Goal: Task Accomplishment & Management: Complete application form

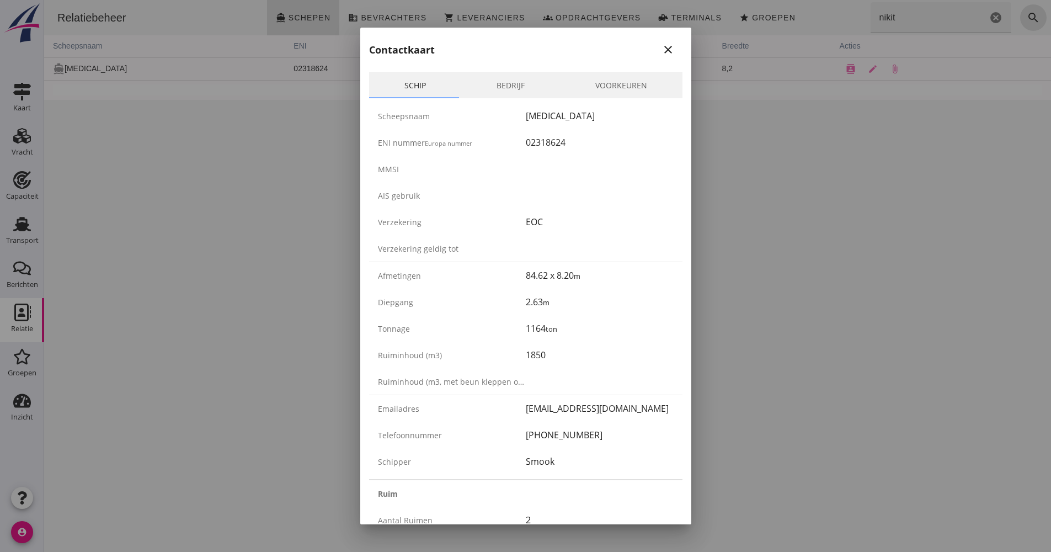
drag, startPoint x: 0, startPoint y: 0, endPoint x: 154, endPoint y: 333, distance: 367.2
click at [155, 334] on div at bounding box center [525, 276] width 1051 height 552
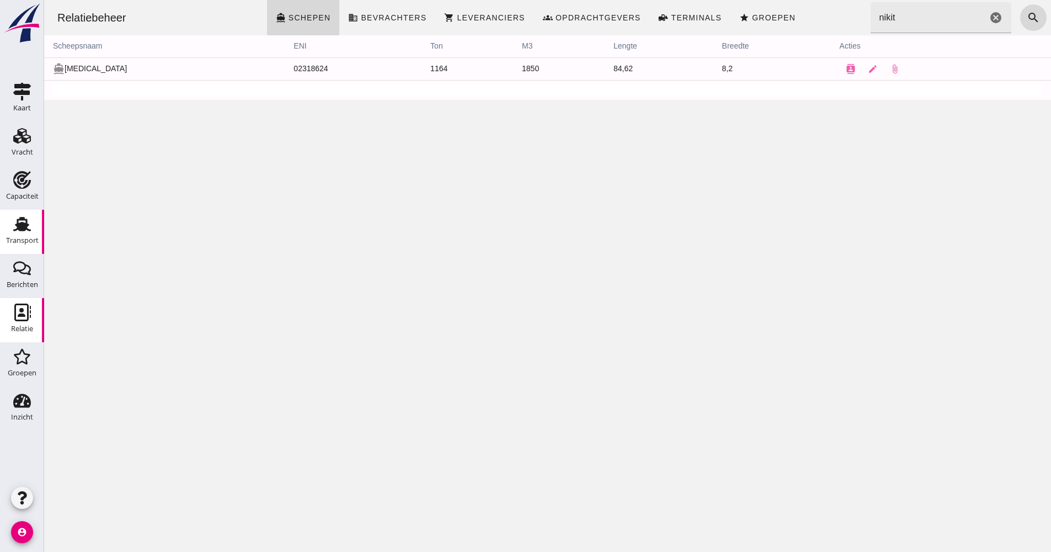
click at [17, 235] on div "Transport" at bounding box center [22, 240] width 33 height 15
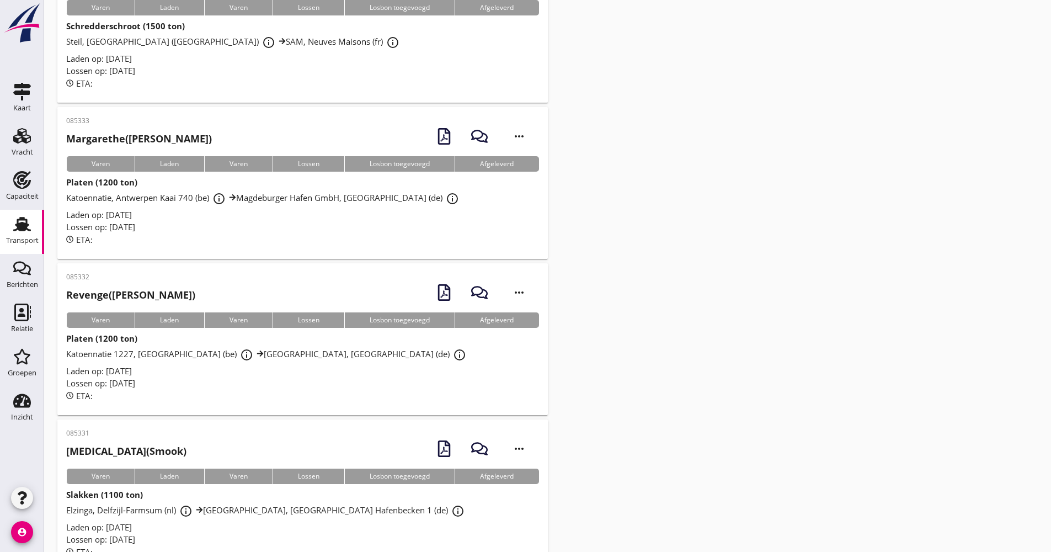
scroll to position [1133, 0]
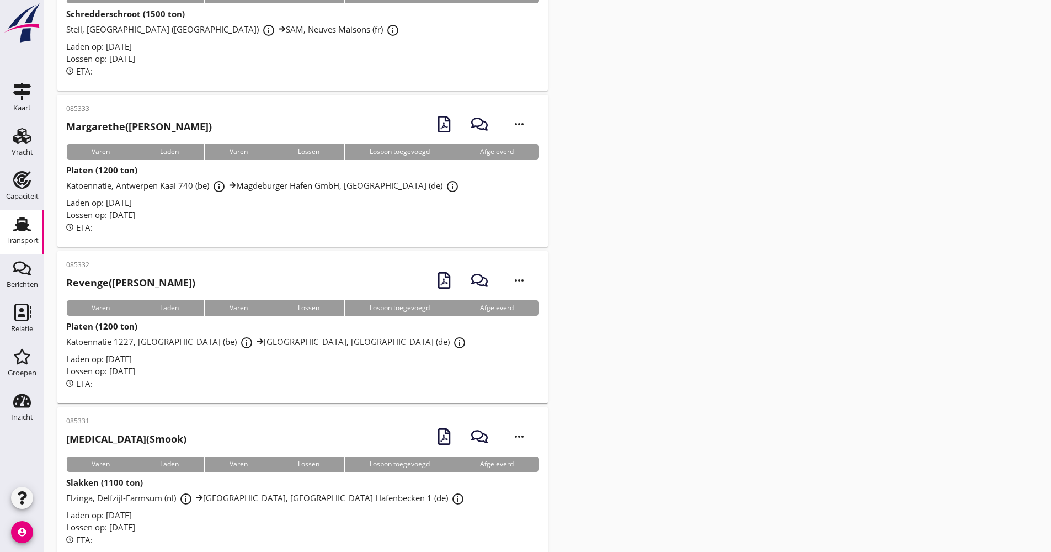
click at [270, 509] on div "Laden op: [DATE]" at bounding box center [302, 515] width 473 height 13
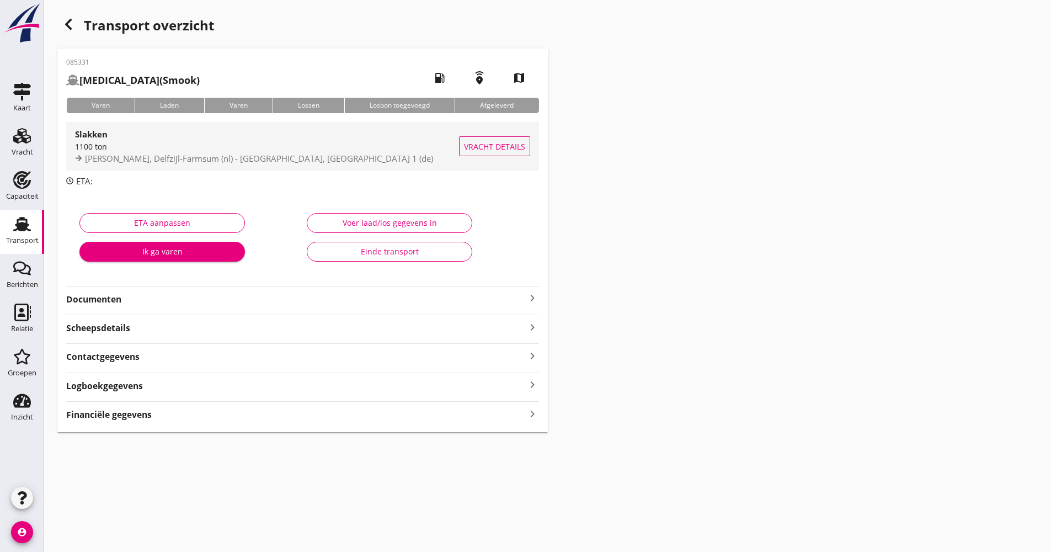
click at [382, 165] on div "Slakken 1100 ton [PERSON_NAME], Delfzijl-Farmsum (nl) - [GEOGRAPHIC_DATA], [GEO…" at bounding box center [267, 146] width 384 height 49
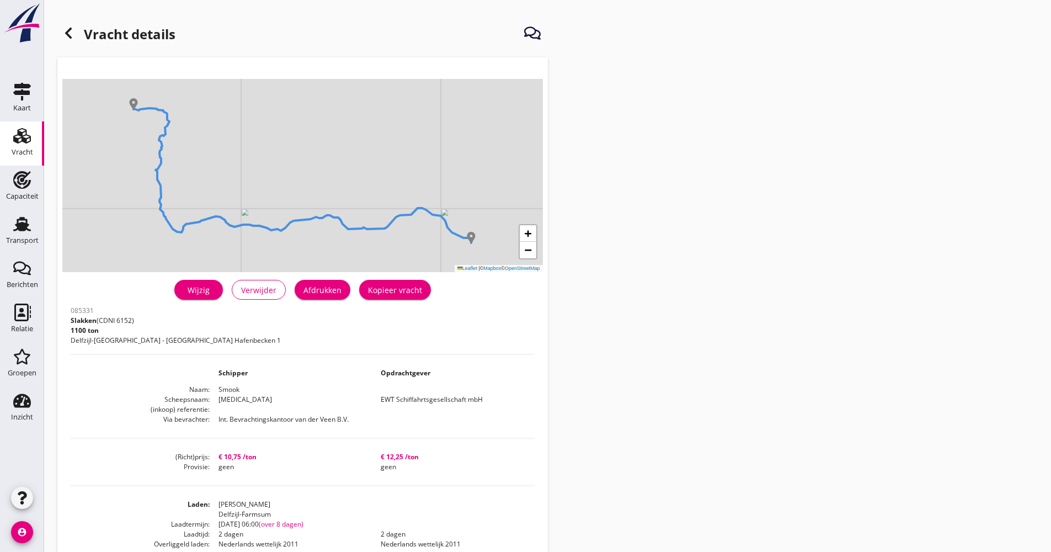
click at [214, 291] on div "Wijzig" at bounding box center [198, 290] width 31 height 12
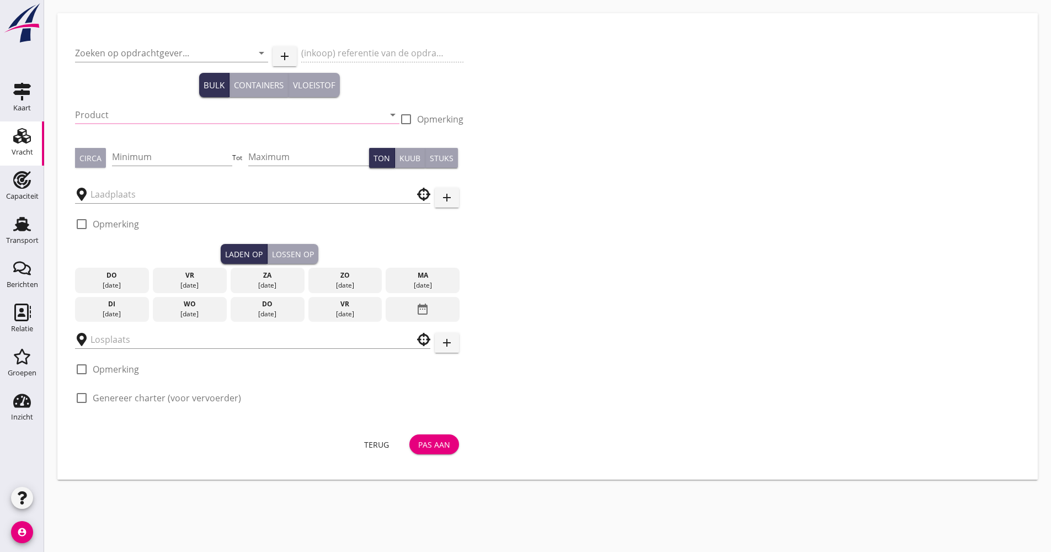
type input "EWT Schiffahrtsgesellschaft mbH"
type input "Slakken (6152)"
type input "1100"
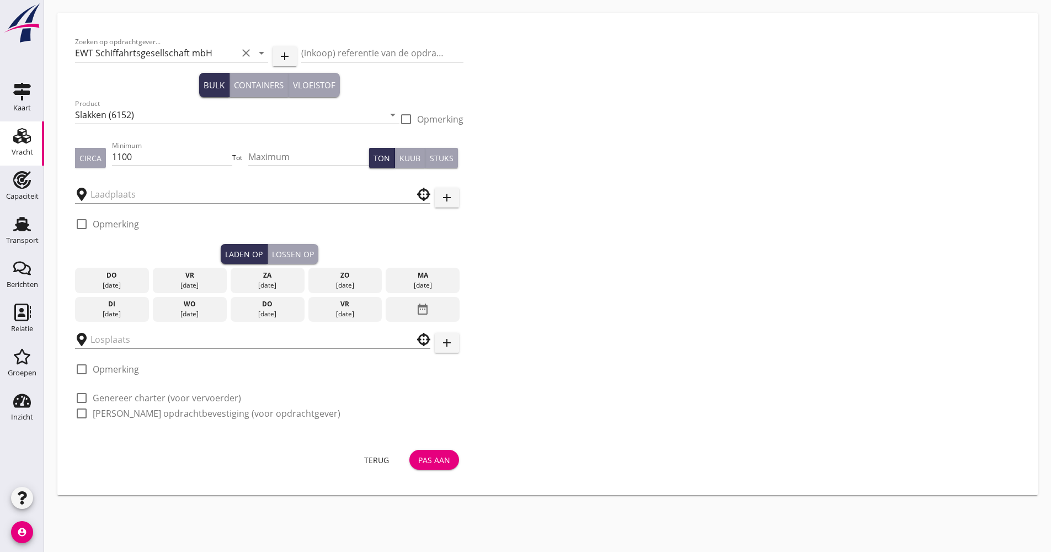
type input "[PERSON_NAME]"
type input "UHM"
checkbox input "true"
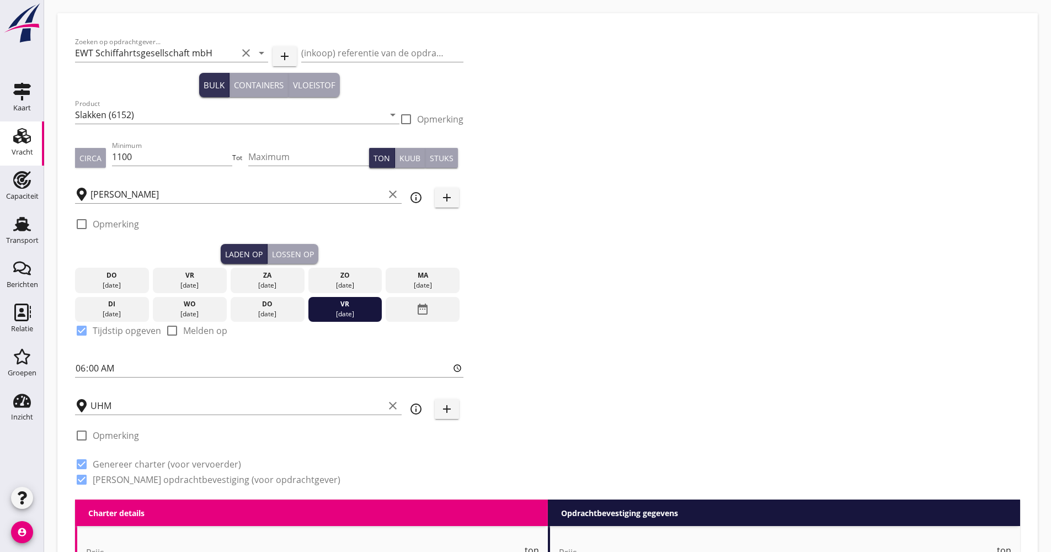
type input "10.75"
checkbox input "false"
radio input "false"
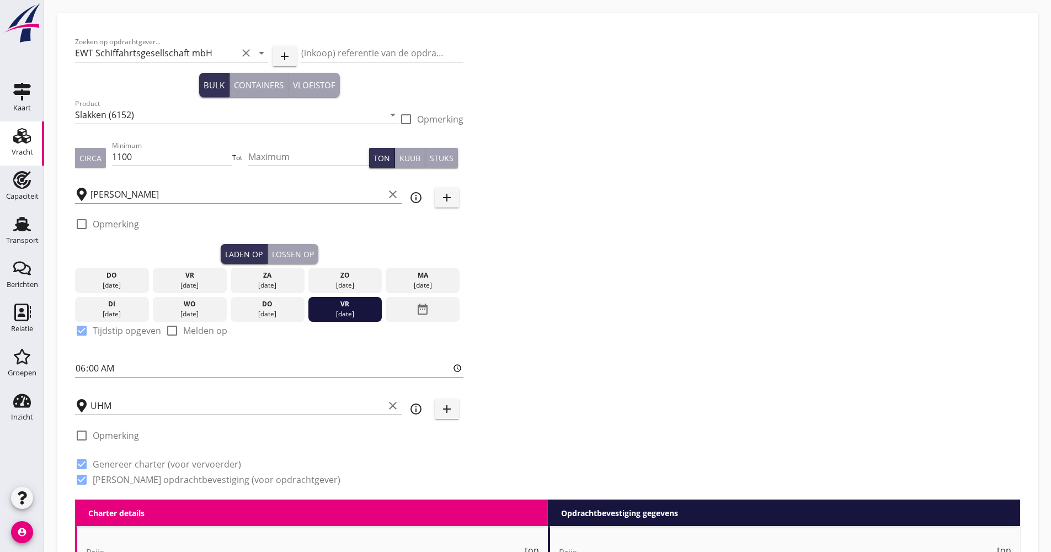
checkbox input "true"
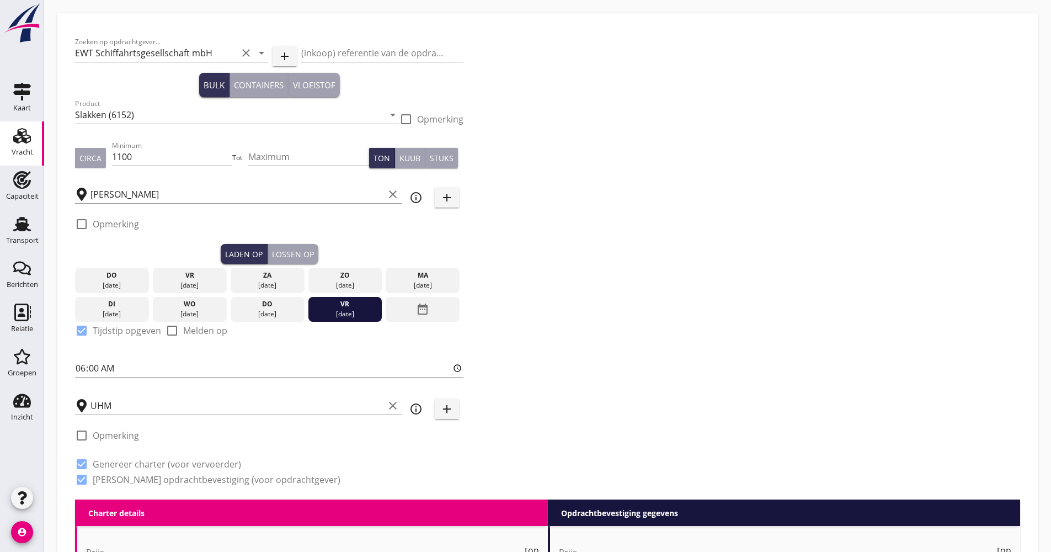
type input "2"
type input "21"
type input "12.25"
checkbox input "false"
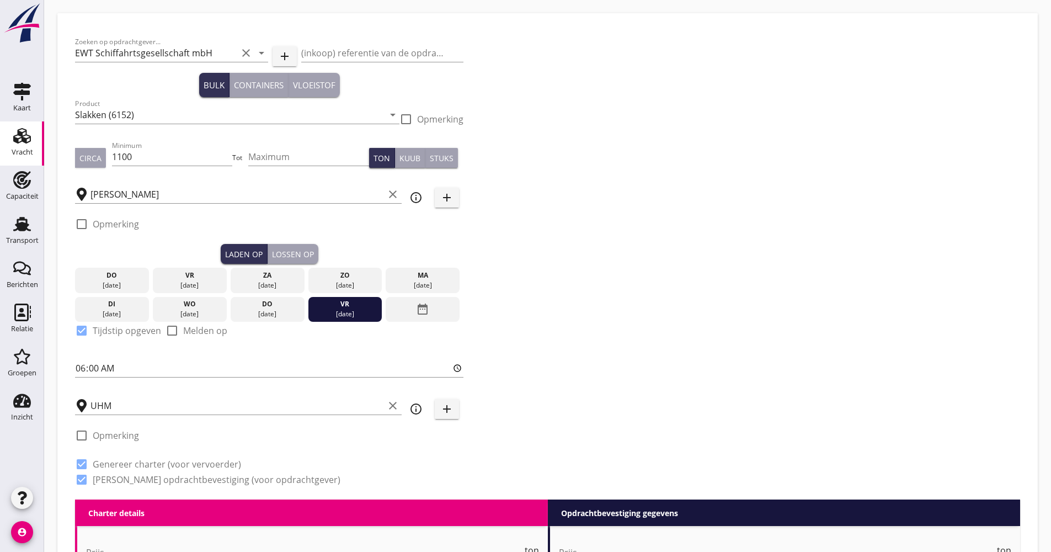
radio input "false"
checkbox input "true"
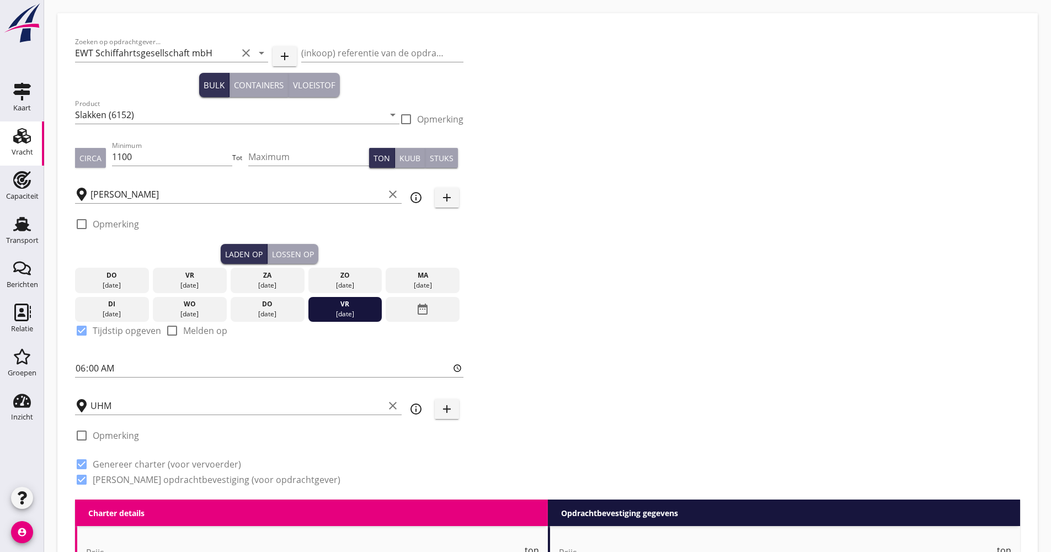
checkbox input "true"
type input "2"
type input "1"
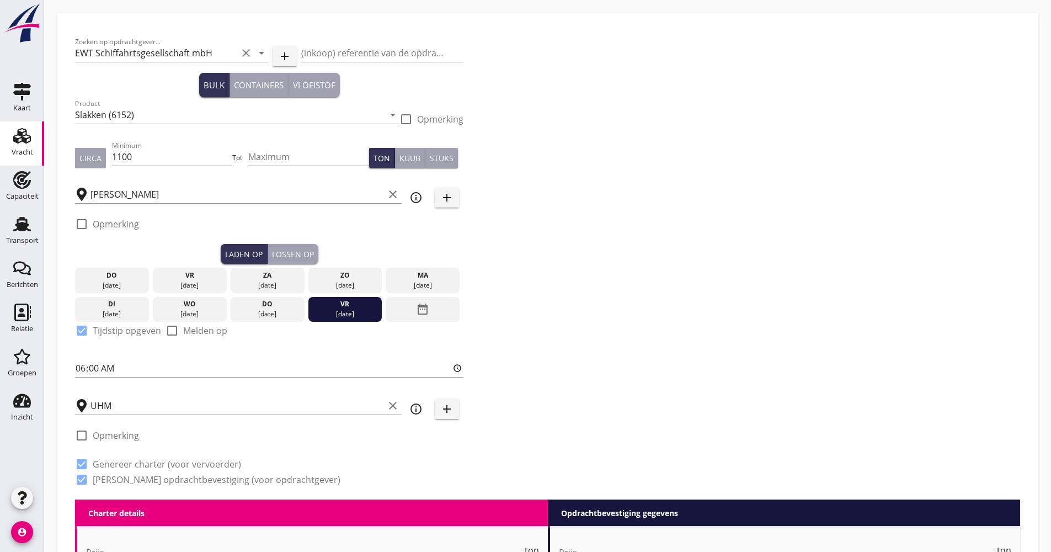
type input "21"
click at [408, 321] on div "date_range" at bounding box center [423, 309] width 74 height 25
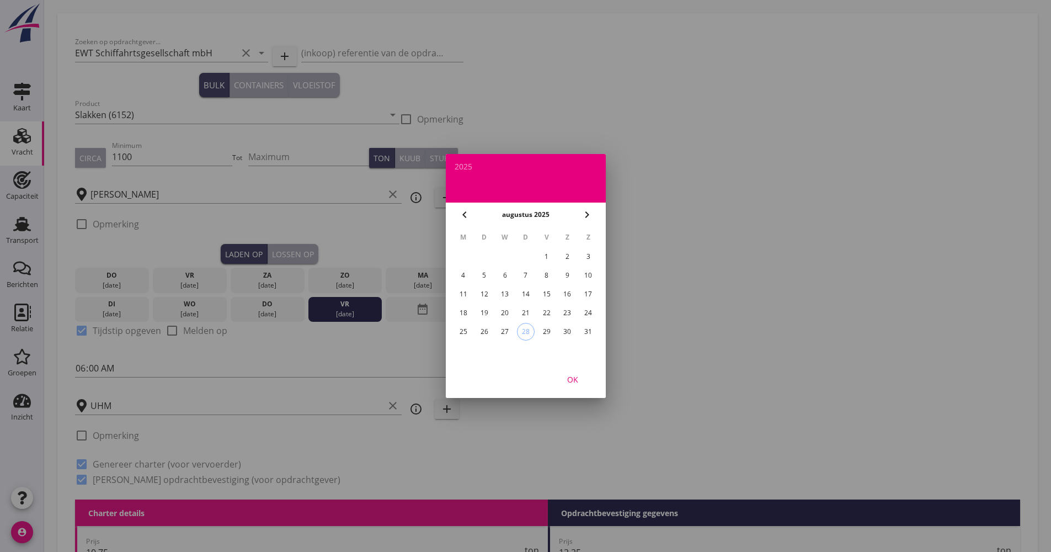
click at [588, 218] on icon "chevron_right" at bounding box center [587, 214] width 13 height 13
click at [551, 276] on div "12" at bounding box center [546, 276] width 18 height 18
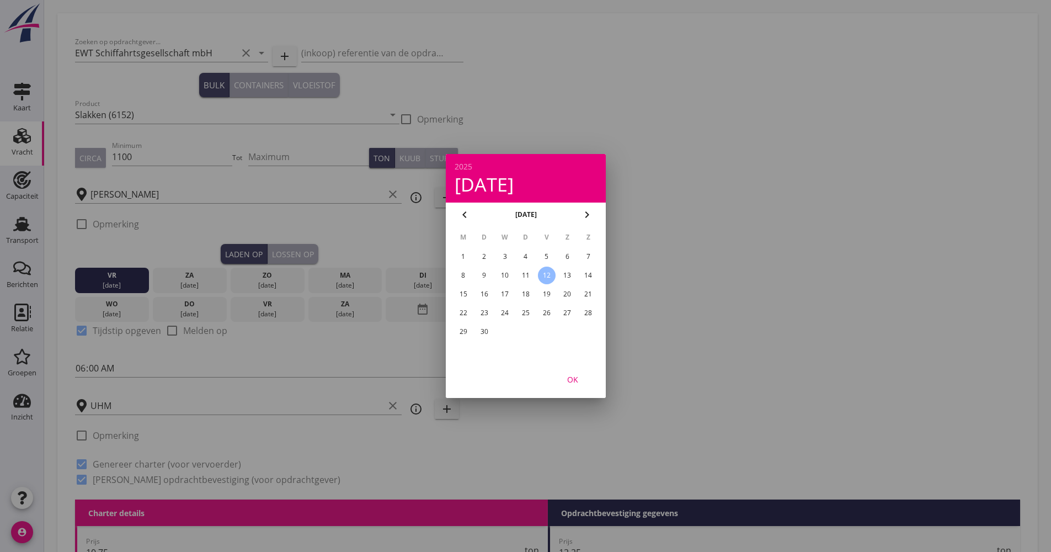
click at [578, 384] on div "OK" at bounding box center [572, 380] width 31 height 12
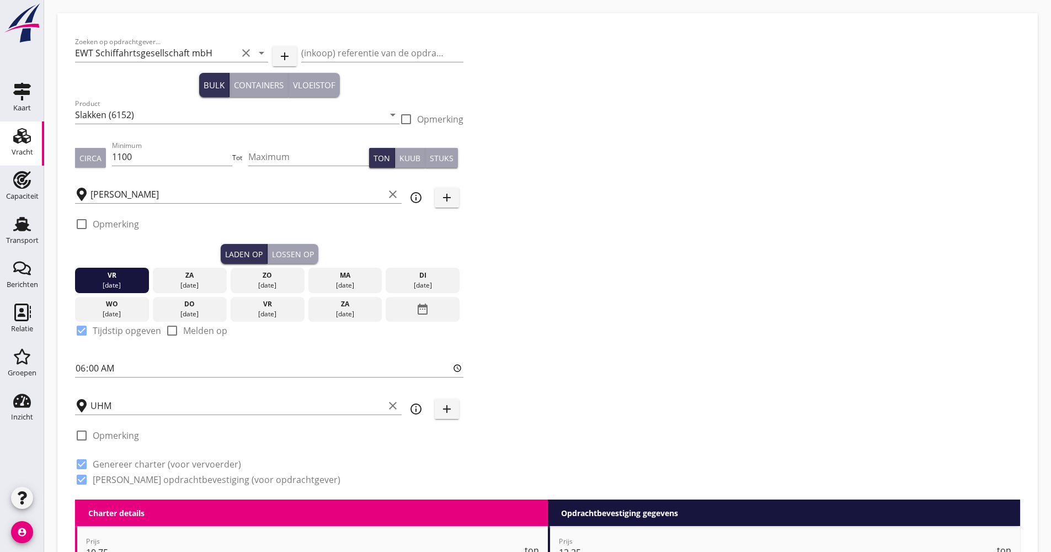
click at [307, 254] on div "Lossen op" at bounding box center [293, 254] width 42 height 12
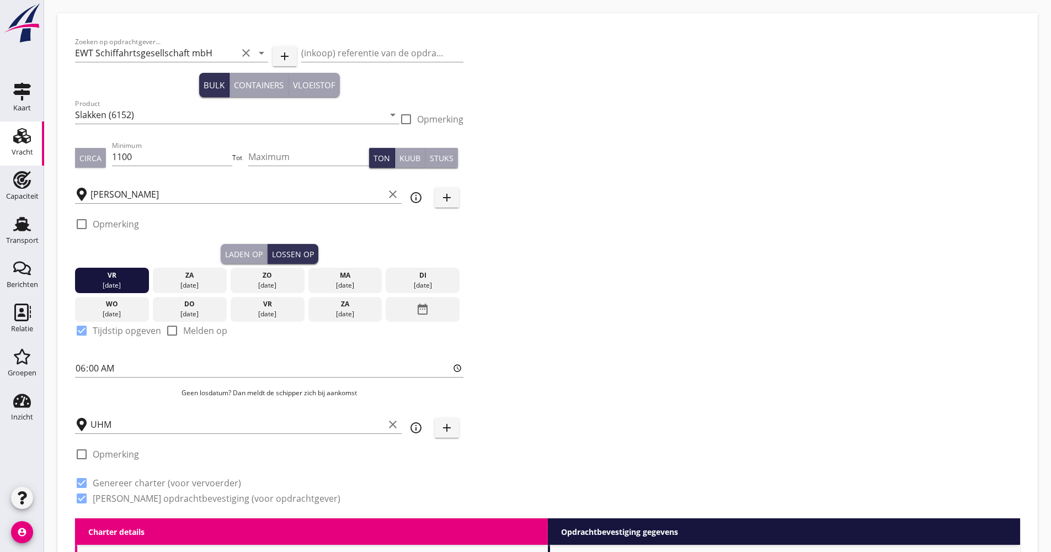
click at [196, 312] on div "[DATE]" at bounding box center [190, 314] width 68 height 10
click at [711, 267] on div "Zoeken op opdrachtgever... EWT Schiffahrtsgesellschaft mbH clear arrow_drop_dow…" at bounding box center [548, 274] width 954 height 487
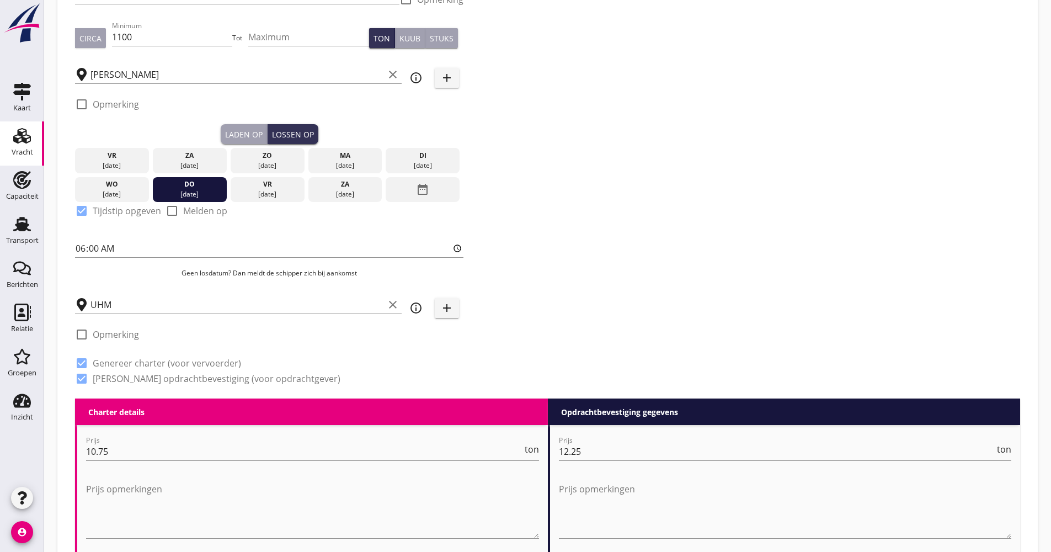
scroll to position [276, 0]
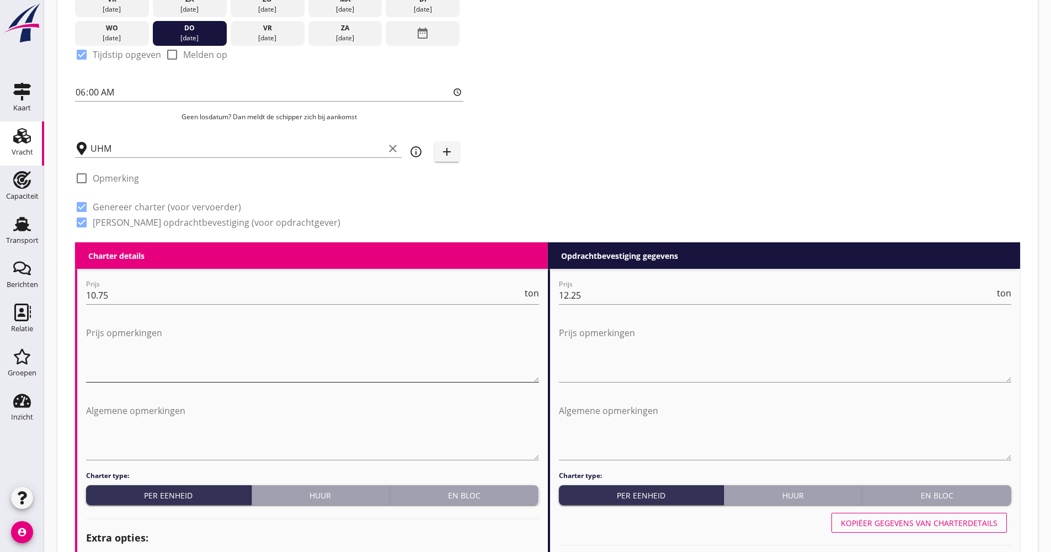
click at [190, 324] on textarea "Prijs opmerkingen" at bounding box center [312, 353] width 453 height 58
click at [311, 337] on textarea "+ € 3000,0 vergoeding i.v.m. doorschuiven reis." at bounding box center [312, 353] width 453 height 58
click at [129, 330] on textarea "+ € 3000,0 vergoeding i.v.m. doorschuiven reis." at bounding box center [312, 353] width 453 height 58
drag, startPoint x: 294, startPoint y: 331, endPoint x: 89, endPoint y: 332, distance: 205.3
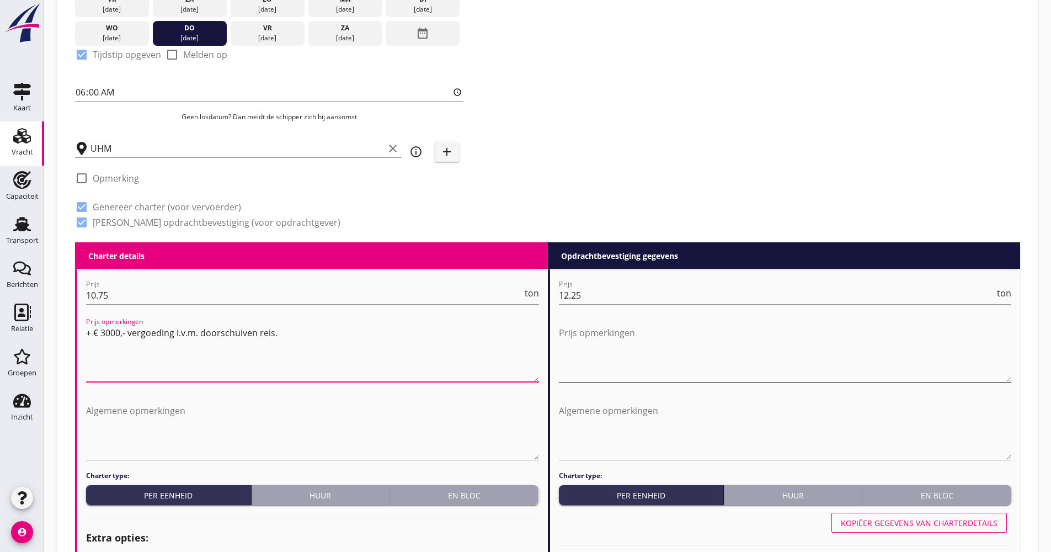
type textarea "+ € 3000,- vergoeding i.v.m. doorschuiven reis."
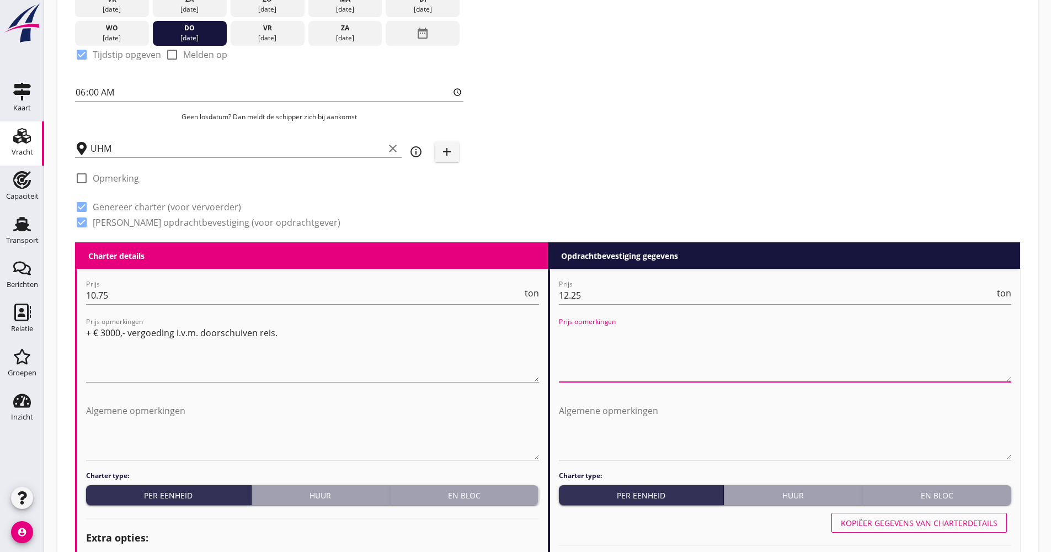
paste textarea "+ € 3000,- vergoeding i.v.m. doorschuiven reis."
click at [630, 366] on textarea "+ € 3000,- vergoeding i.v.m. doorschuiven reis." at bounding box center [785, 353] width 453 height 58
click at [629, 358] on textarea "+ € 3000,- vergoeding i.v.m. doorschuiven reis." at bounding box center [785, 353] width 453 height 58
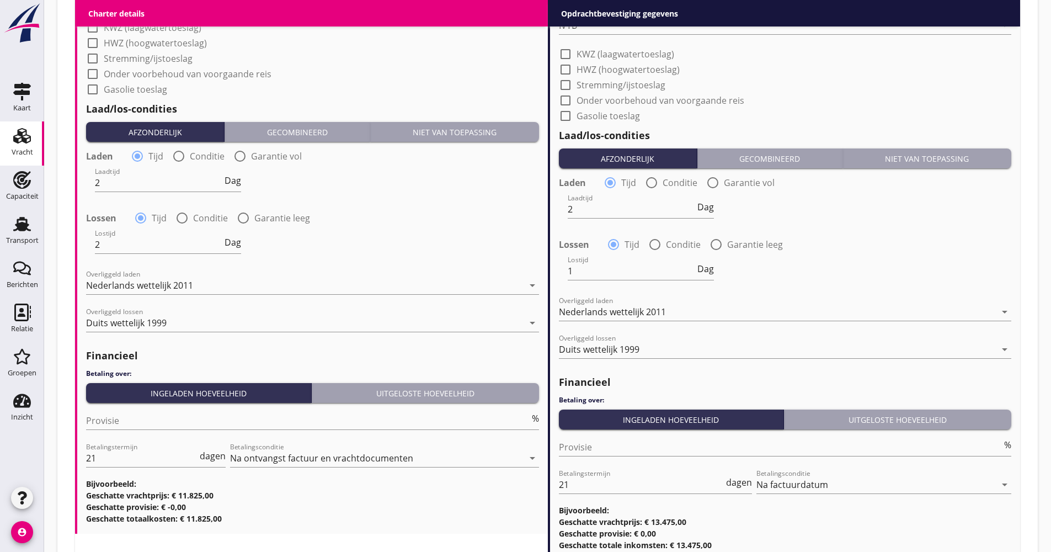
scroll to position [1253, 0]
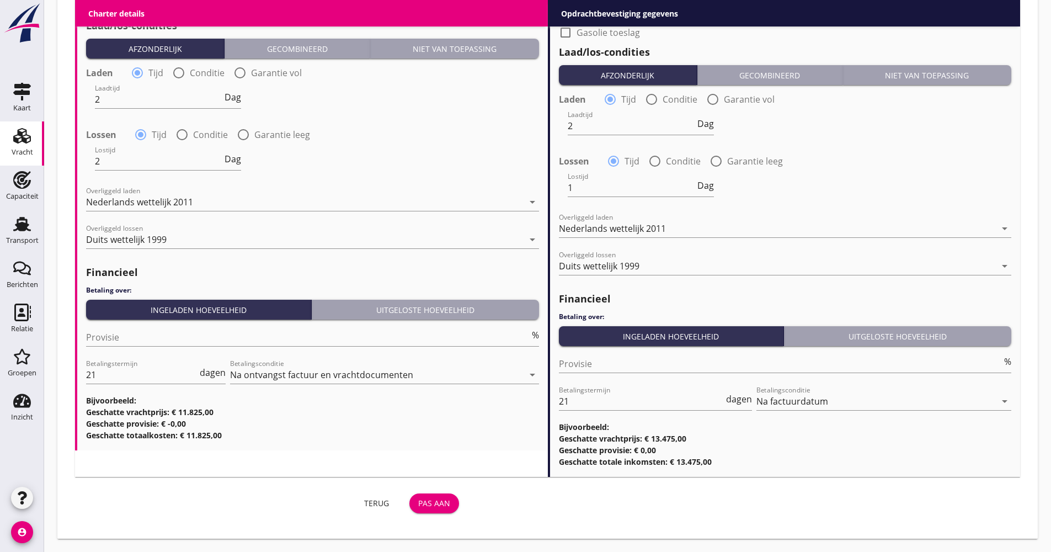
type textarea "+ € 3000,- vergoeding i.v.m. doorschuiven reis."
click at [449, 497] on button "Pas aan" at bounding box center [434, 503] width 50 height 20
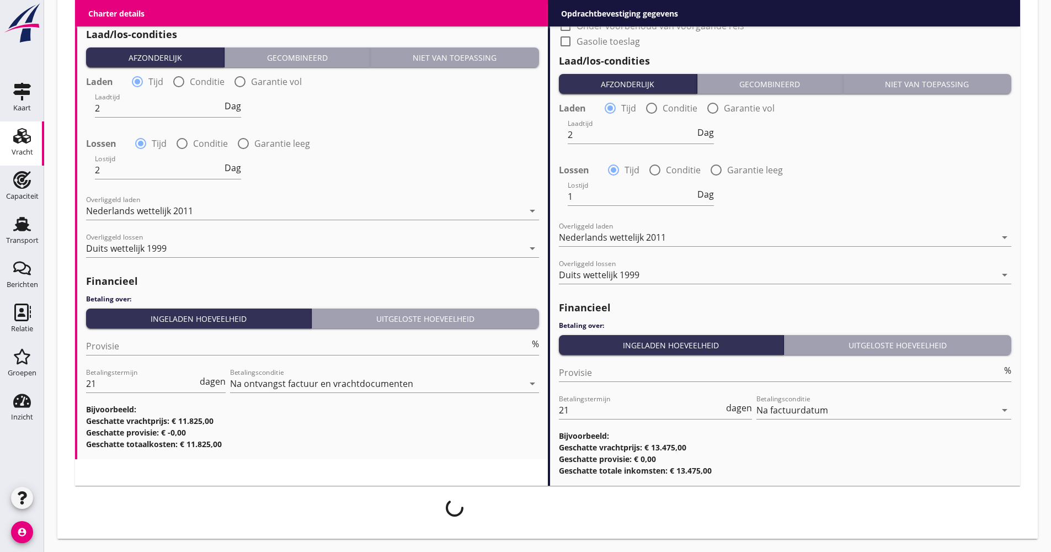
scroll to position [1244, 0]
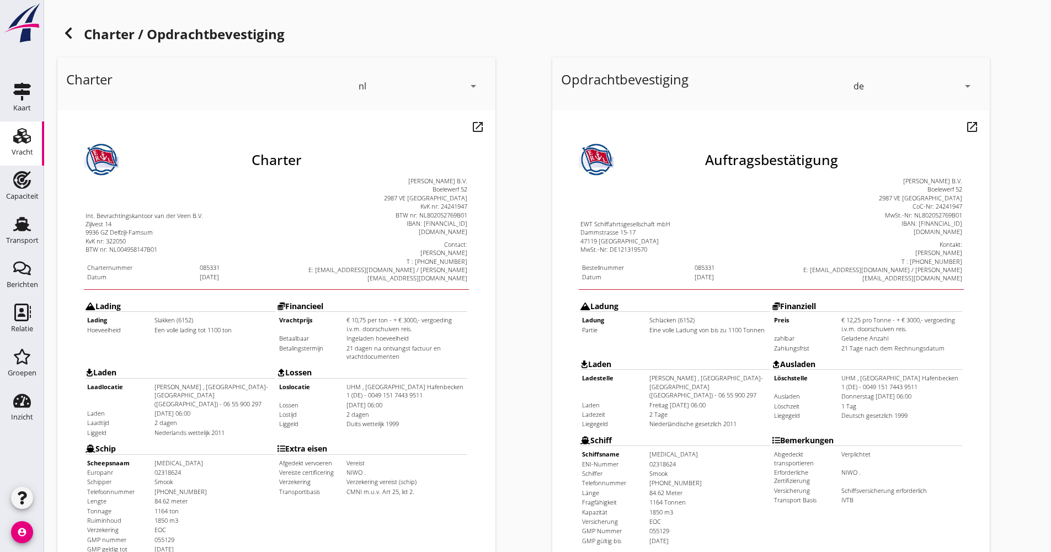
click at [62, 23] on div at bounding box center [68, 33] width 22 height 22
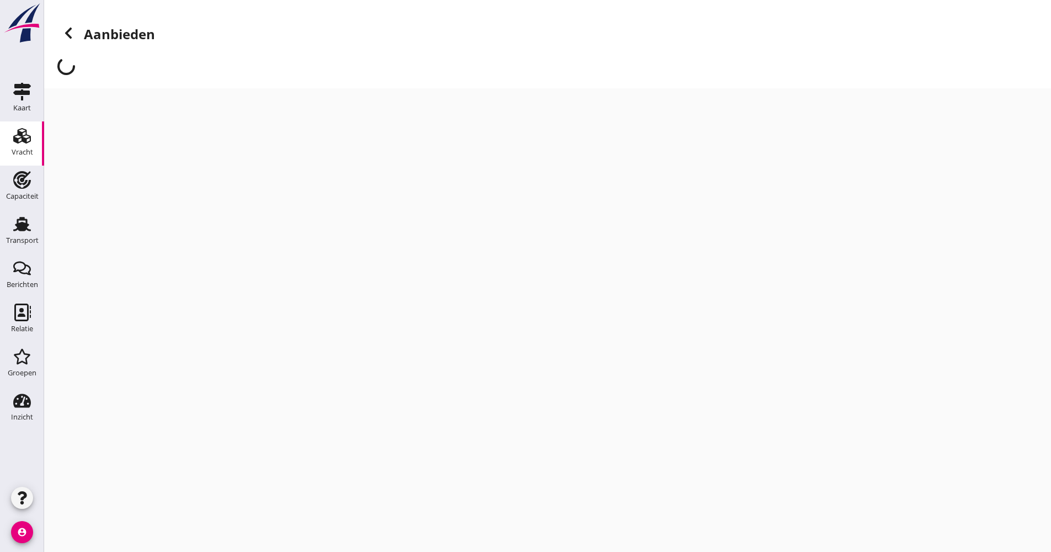
click at [62, 24] on div at bounding box center [68, 33] width 22 height 22
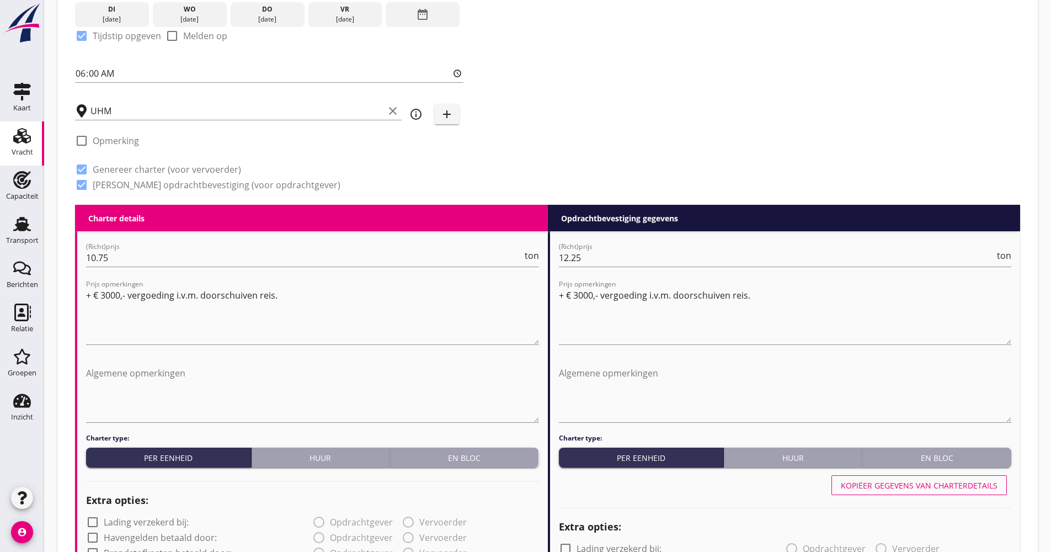
scroll to position [331, 0]
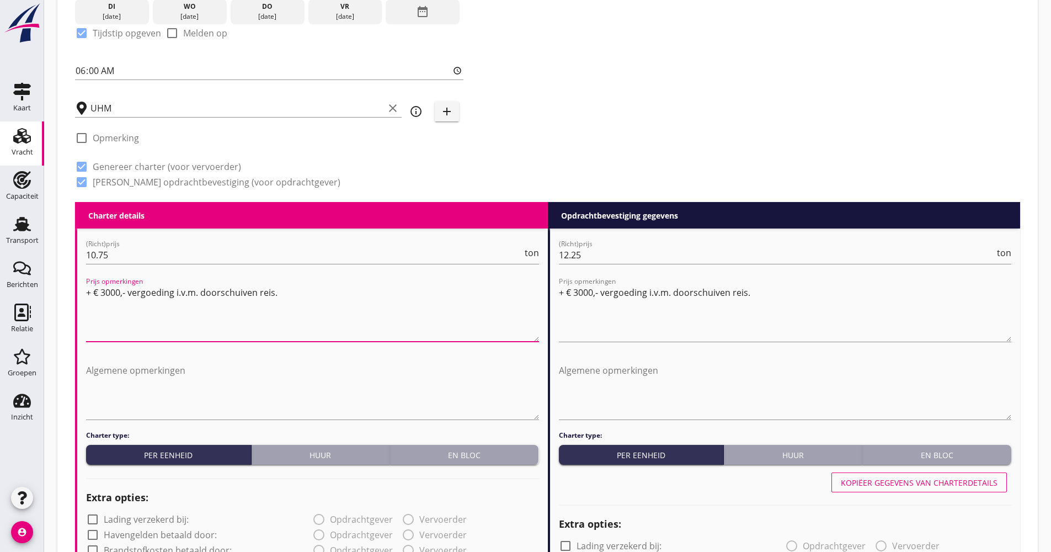
drag, startPoint x: 89, startPoint y: 292, endPoint x: 86, endPoint y: 297, distance: 6.0
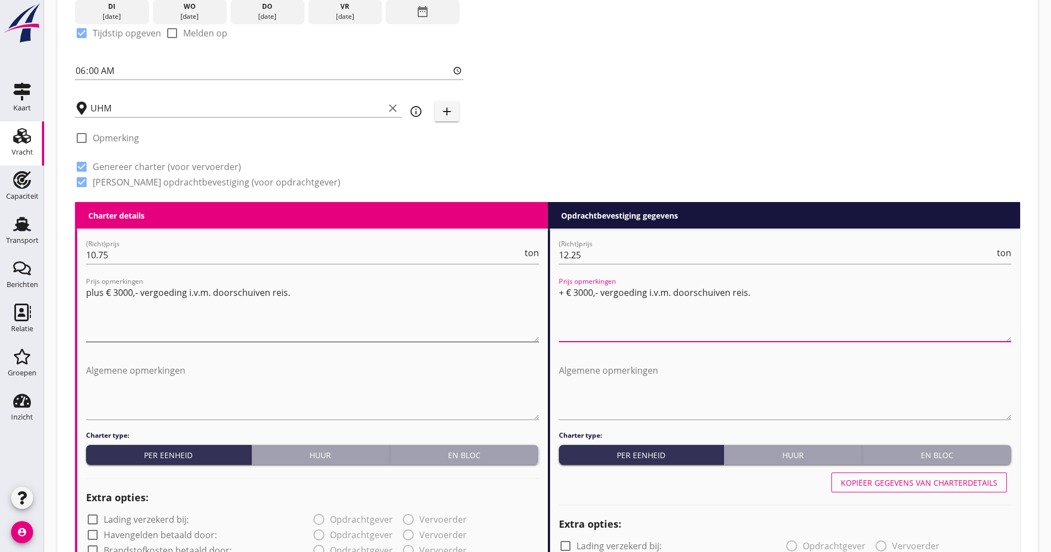
drag, startPoint x: 563, startPoint y: 292, endPoint x: 534, endPoint y: 294, distance: 28.8
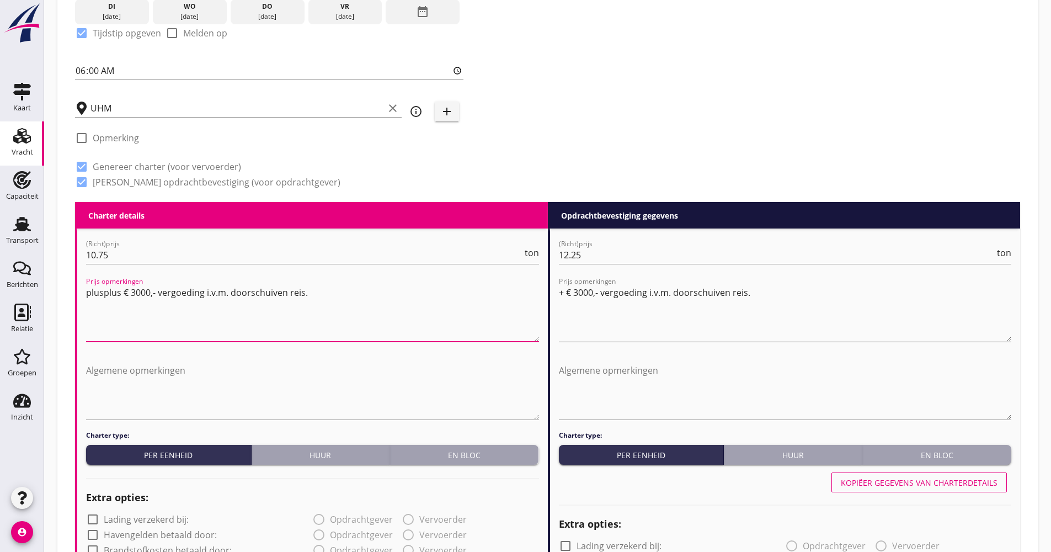
type textarea "plusplus € 3000,- vergoeding i.v.m. doorschuiven reis."
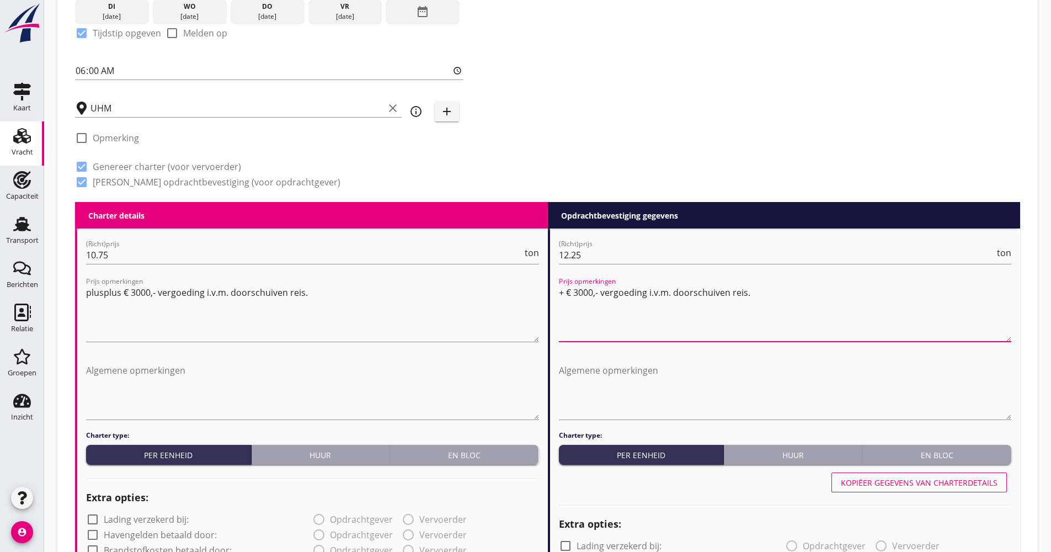
drag, startPoint x: 563, startPoint y: 296, endPoint x: 558, endPoint y: 294, distance: 5.7
click at [559, 294] on textarea "+ € 3000,- vergoeding i.v.m. doorschuiven reis." at bounding box center [785, 313] width 453 height 58
type textarea "plus € 3000,- vergoeding i.v.m. doorschuiven reis."
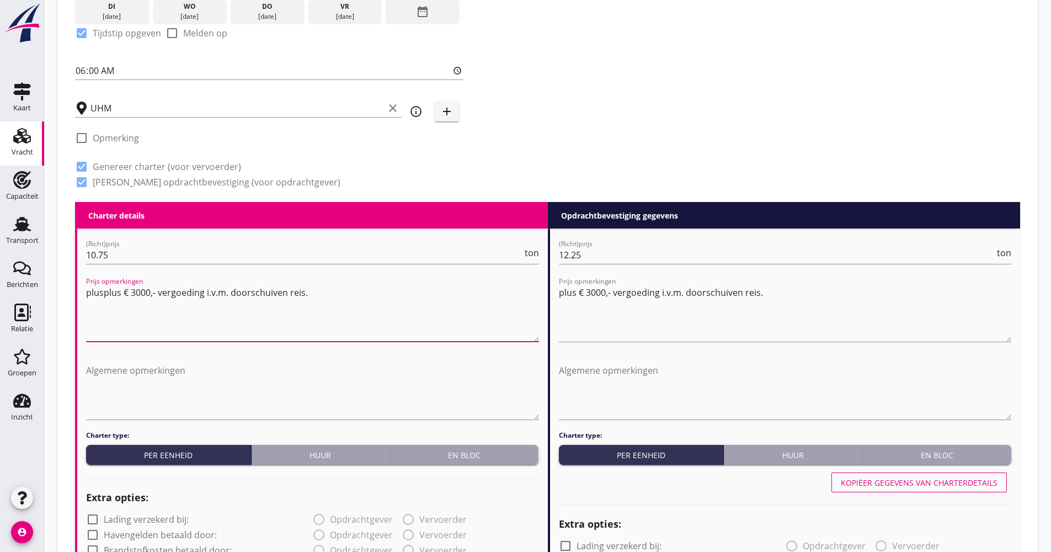
click at [119, 291] on textarea "plusplus € 3000,- vergoeding i.v.m. doorschuiven reis." at bounding box center [312, 313] width 453 height 58
type textarea "plus € 3000,- vergoeding i.v.m. doorschuiven reis."
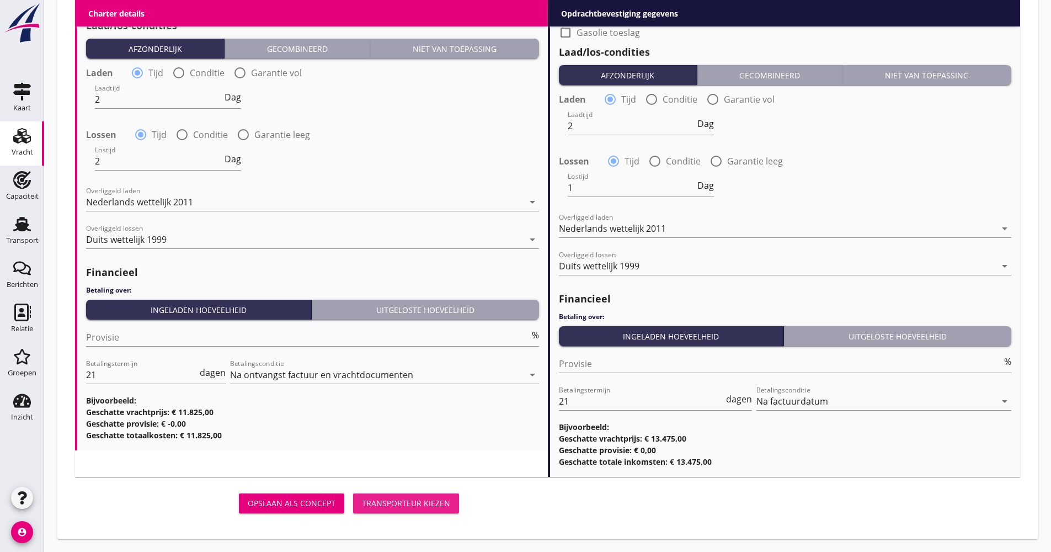
click at [404, 504] on div "Transporteur kiezen" at bounding box center [406, 503] width 88 height 12
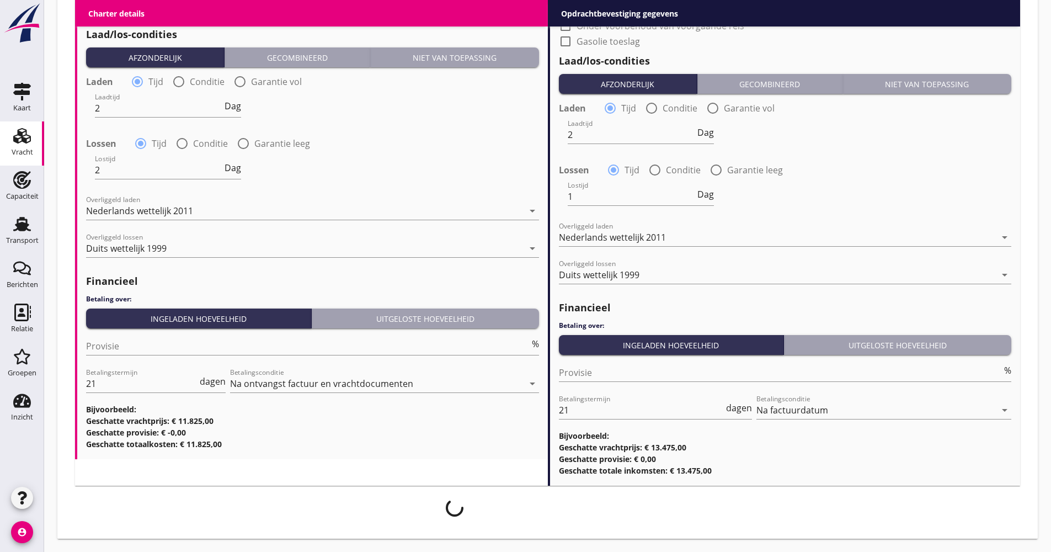
scroll to position [1259, 0]
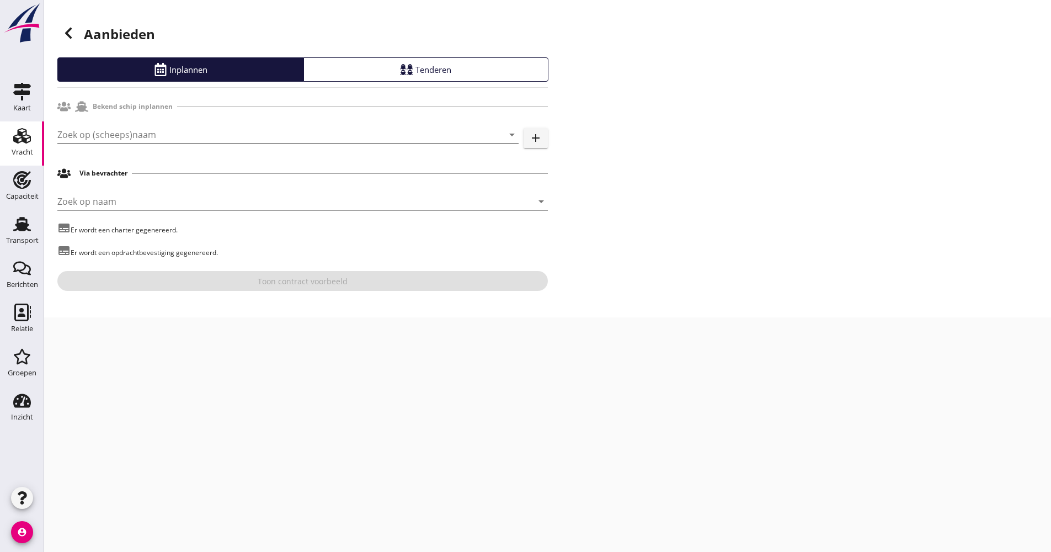
click at [146, 129] on input "Zoek op (scheeps)naam" at bounding box center [272, 135] width 430 height 18
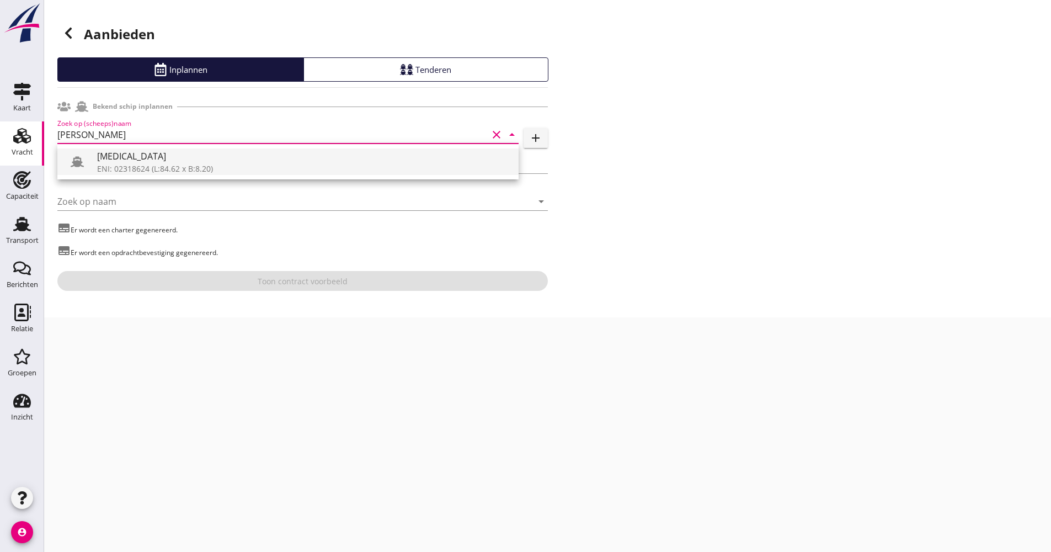
click at [140, 152] on div "[MEDICAL_DATA]" at bounding box center [303, 156] width 413 height 13
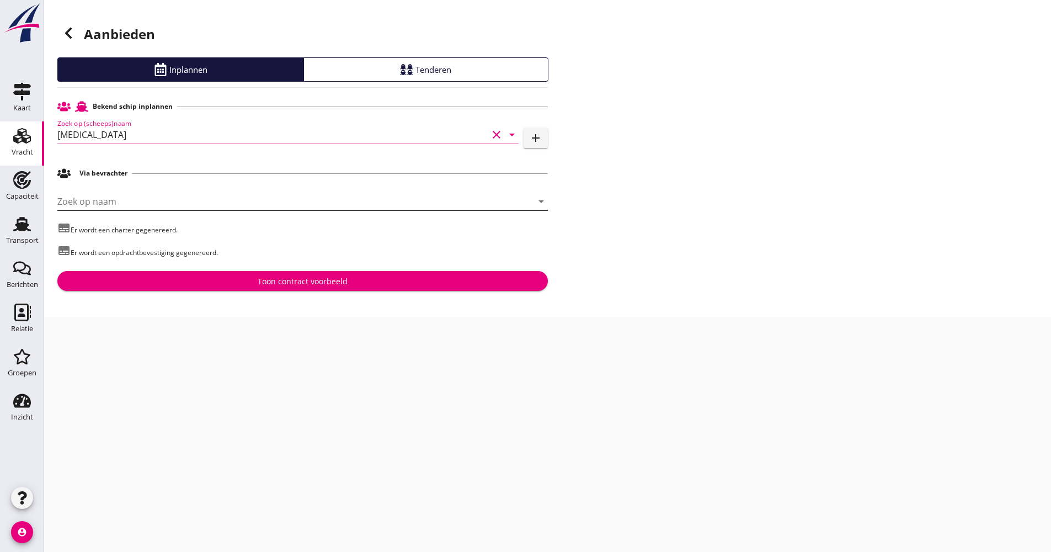
type input "[MEDICAL_DATA]"
click at [129, 209] on input "Zoek op naam" at bounding box center [287, 202] width 460 height 18
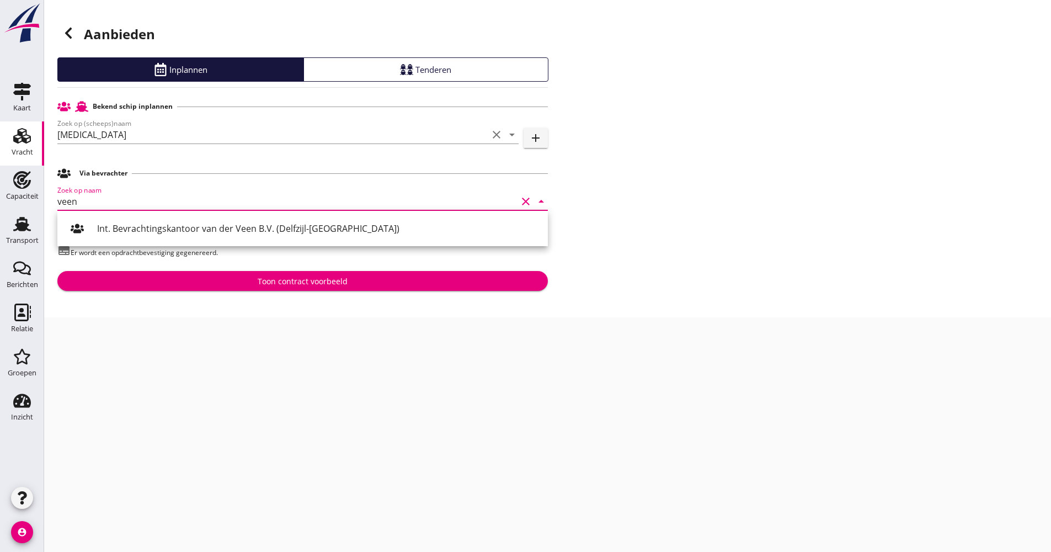
click at [153, 235] on div "Int. Bevrachtingskantoor van der Veen B.V. (Delfzijl-[GEOGRAPHIC_DATA])" at bounding box center [318, 228] width 442 height 26
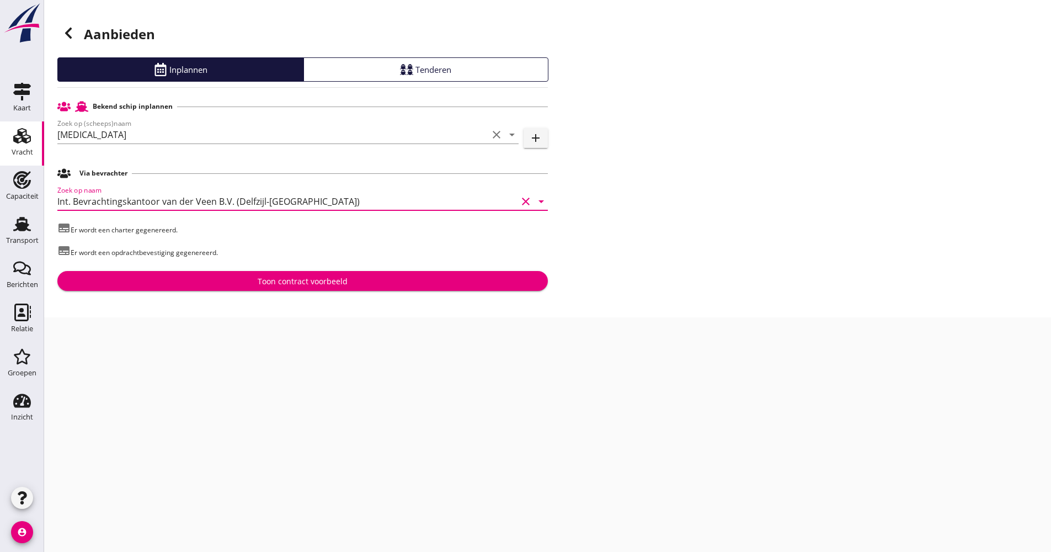
type input "Int. Bevrachtingskantoor van der Veen B.V. (Delfzijl-[GEOGRAPHIC_DATA])"
click at [174, 279] on div "Toon contract voorbeeld" at bounding box center [302, 281] width 473 height 12
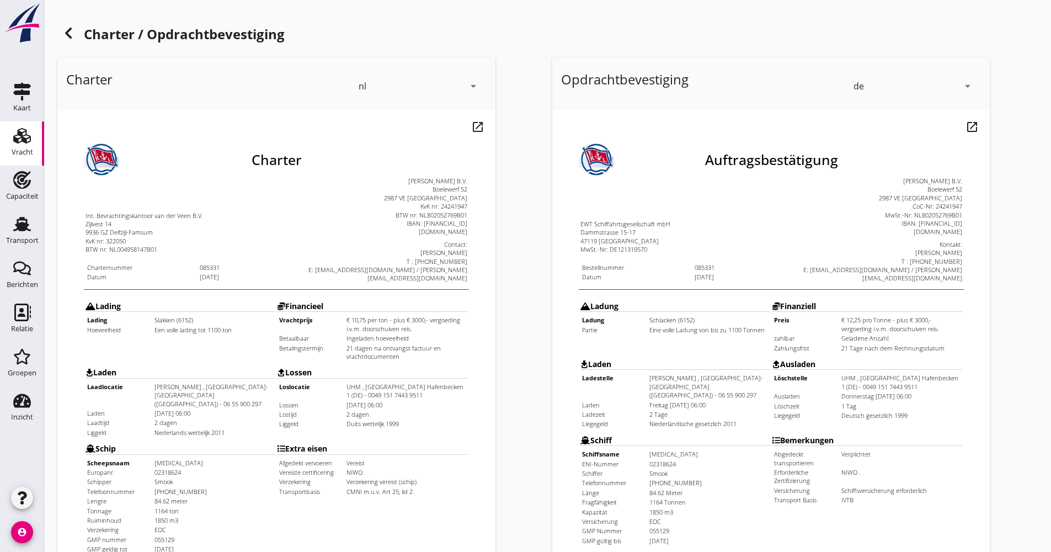
drag, startPoint x: 60, startPoint y: 178, endPoint x: 150, endPoint y: 228, distance: 102.5
click at [150, 228] on table "Int. Bevrachtingskantoor van der Veen B.V. Zijlvest 14 9936 GZ Delfzijl-Famsum …" at bounding box center [254, 202] width 385 height 108
click at [508, 235] on div "Charter nl arrow_drop_down open_in_new Pas aan Download concept email" at bounding box center [300, 412] width 495 height 719
click at [228, 209] on div "KvK nr: 322050" at bounding box center [158, 213] width 190 height 8
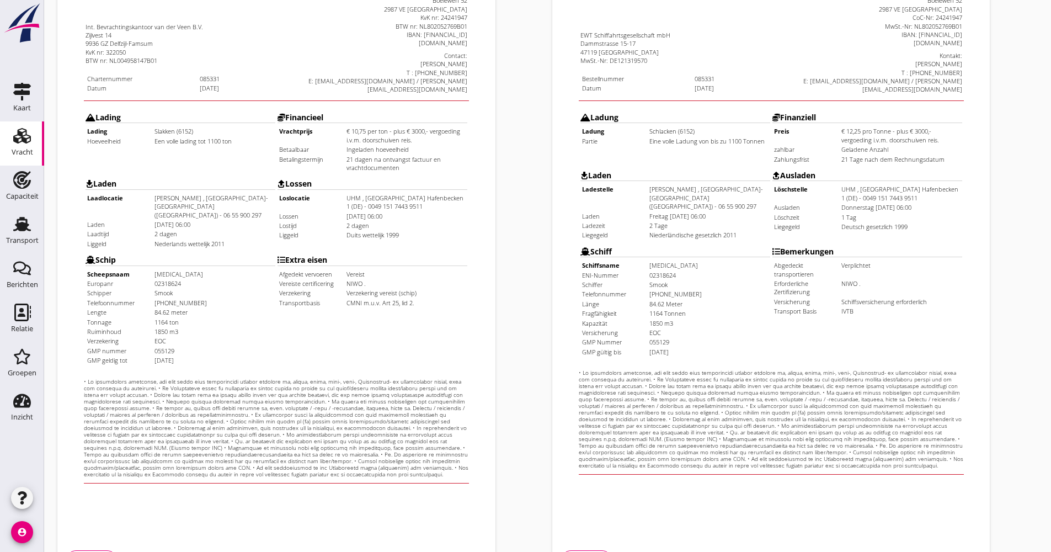
scroll to position [221, 0]
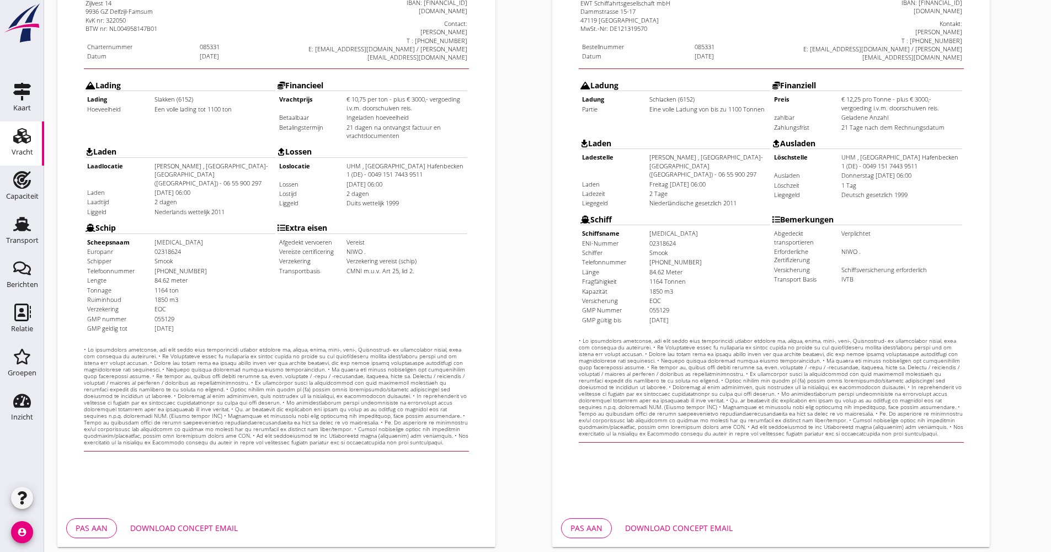
click at [152, 519] on button "Download concept email" at bounding box center [183, 528] width 125 height 20
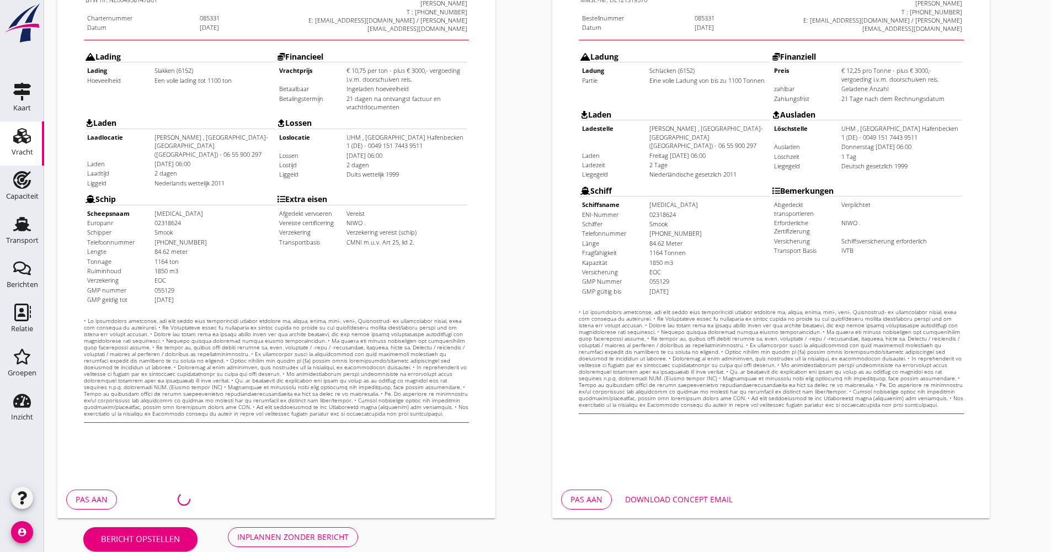
scroll to position [265, 0]
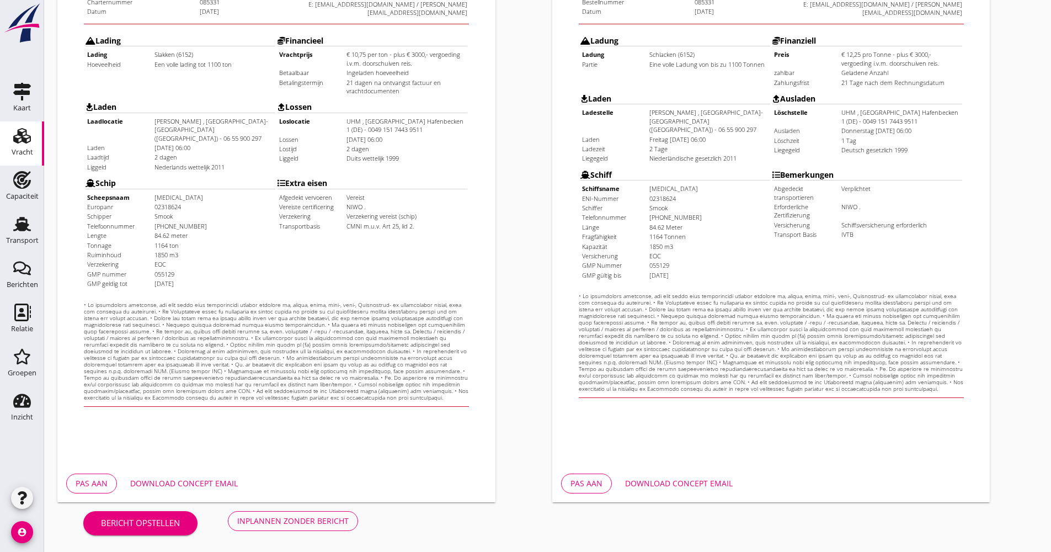
click at [281, 509] on div "Bericht opstellen Inplannen zonder bericht" at bounding box center [220, 520] width 327 height 36
click at [280, 513] on button "Inplannen zonder bericht" at bounding box center [293, 521] width 130 height 20
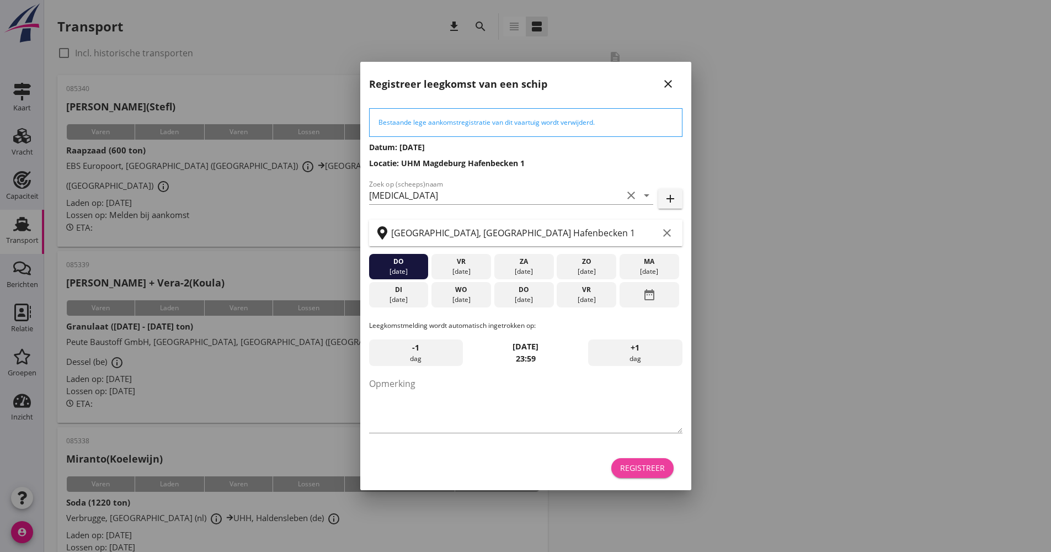
click at [645, 473] on div "Registreer" at bounding box center [642, 468] width 45 height 12
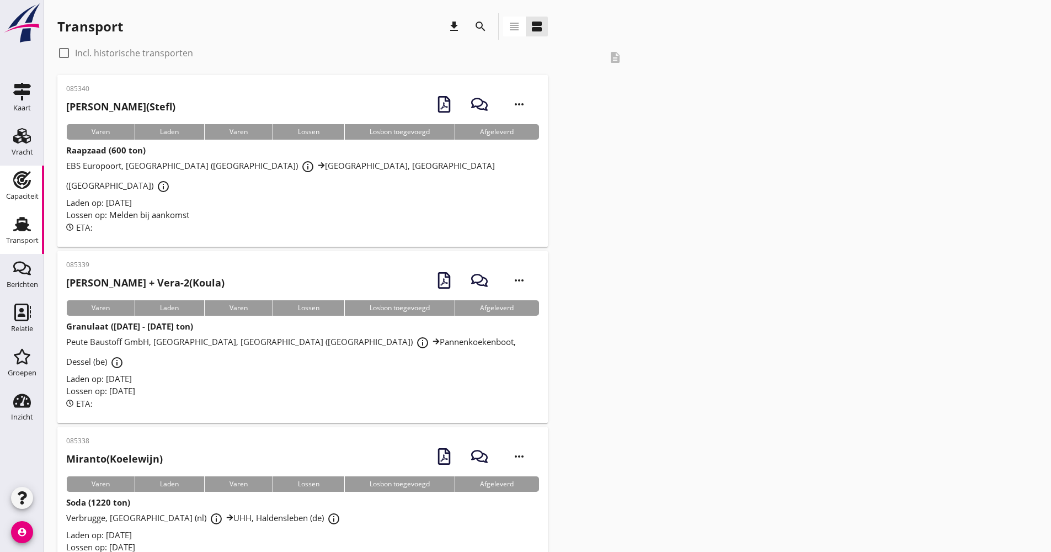
click at [19, 186] on icon "Capaciteit" at bounding box center [22, 180] width 18 height 18
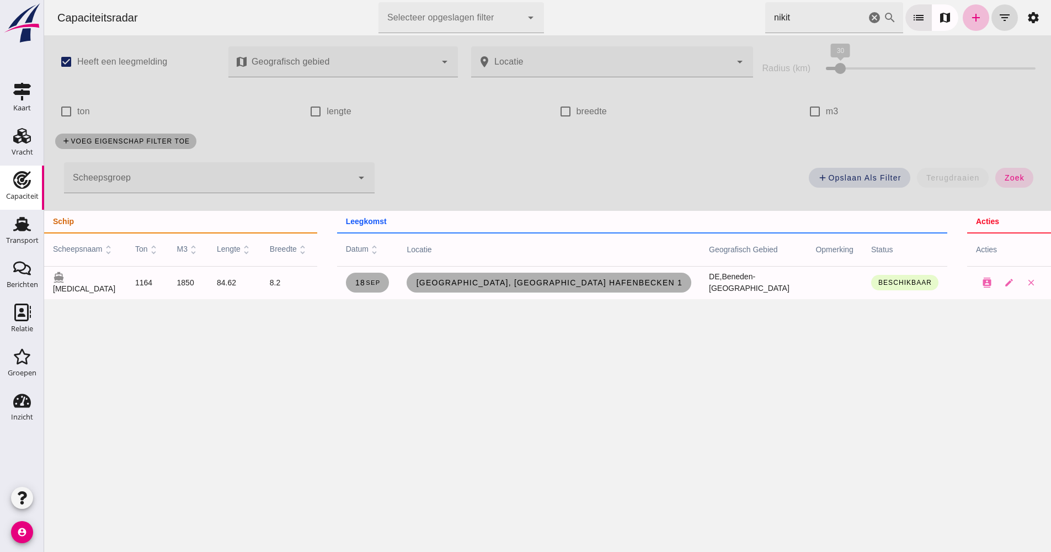
click at [409, 59] on div at bounding box center [342, 61] width 188 height 31
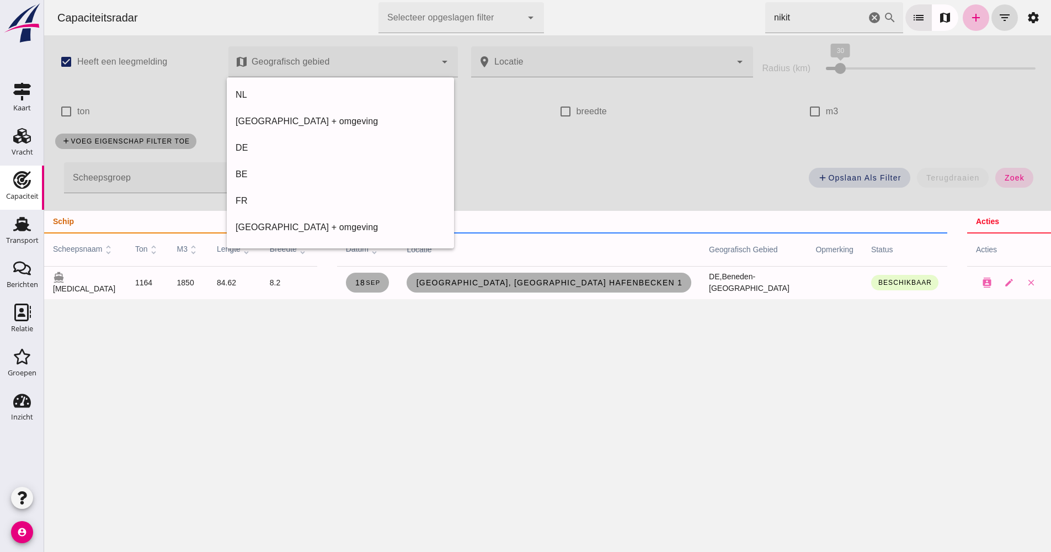
click at [356, 319] on div "Capaciteitsradar Selecteer opgeslagen filter Selecteer opgeslagen filter cancel…" at bounding box center [547, 276] width 1007 height 552
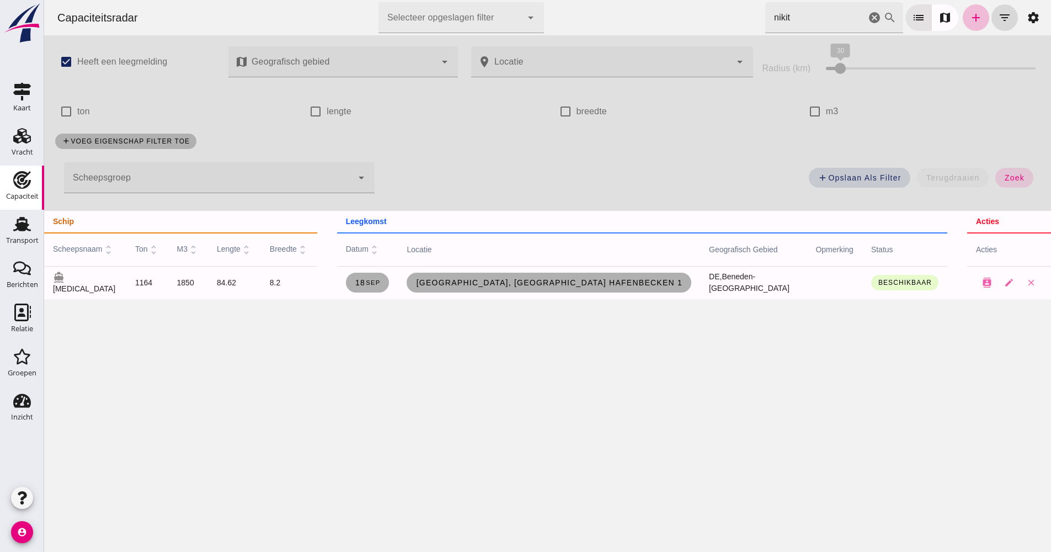
click at [366, 183] on div "Scheepsgroep Scheepsgroep cancel arrow_drop_down" at bounding box center [219, 177] width 311 height 31
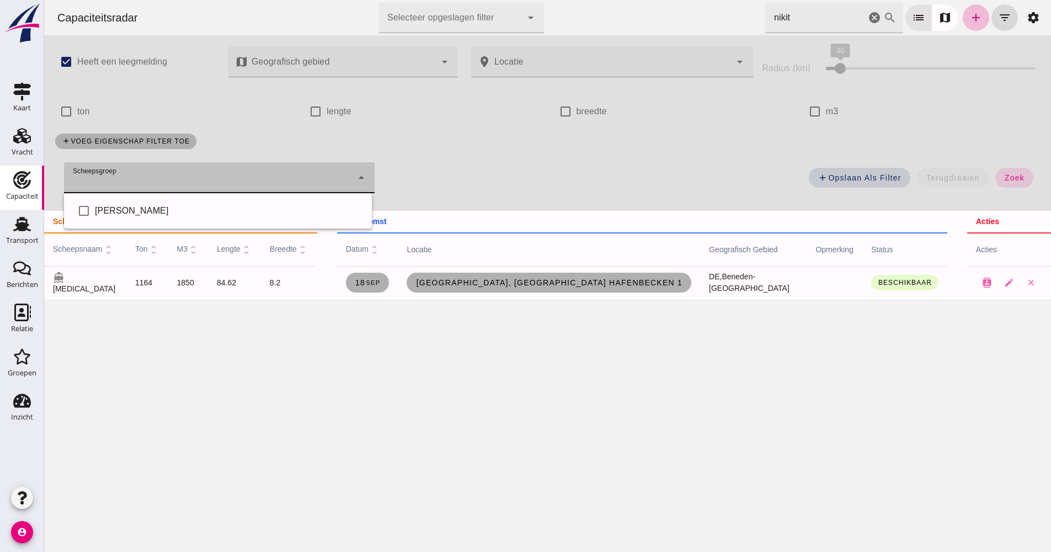
click at [292, 196] on div "check_box_outline_blank [PERSON_NAME]" at bounding box center [218, 210] width 308 height 35
click at [284, 206] on div "[PERSON_NAME]" at bounding box center [229, 210] width 268 height 13
type input "[PERSON_NAME]"
checkbox input "true"
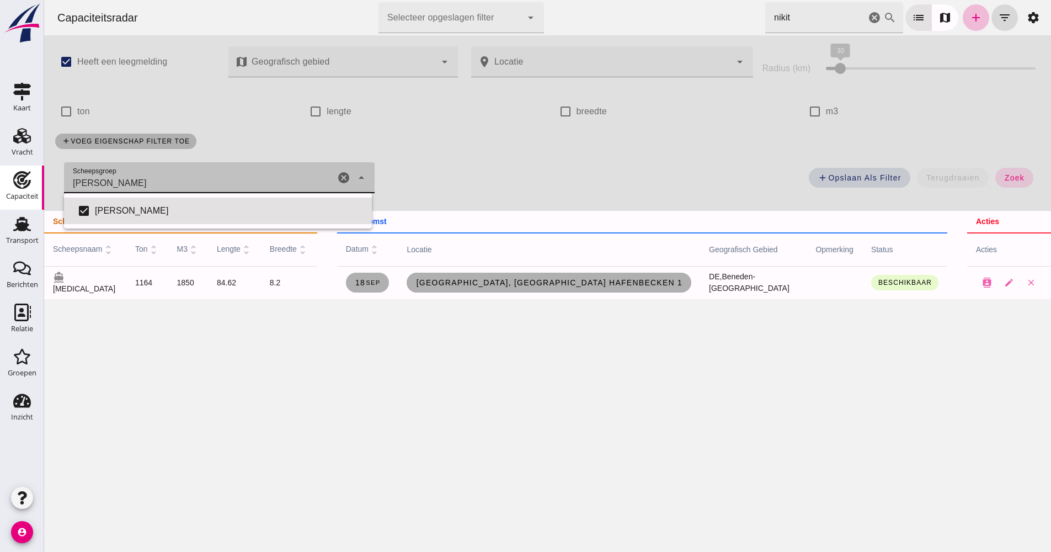
click at [447, 179] on div "add Opslaan als filter terugdraaien zoek" at bounding box center [714, 181] width 666 height 40
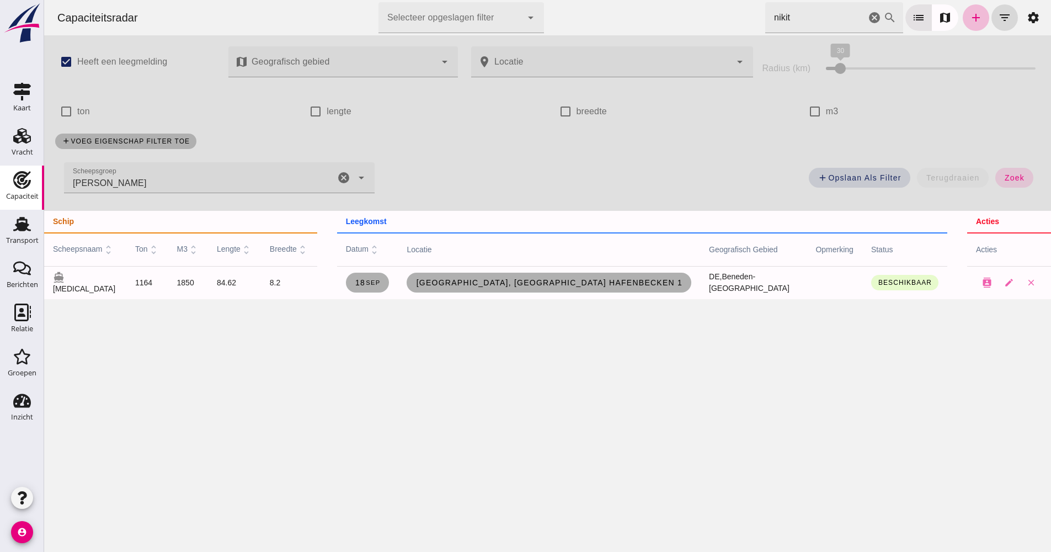
click at [279, 180] on div "[PERSON_NAME]" at bounding box center [199, 177] width 271 height 31
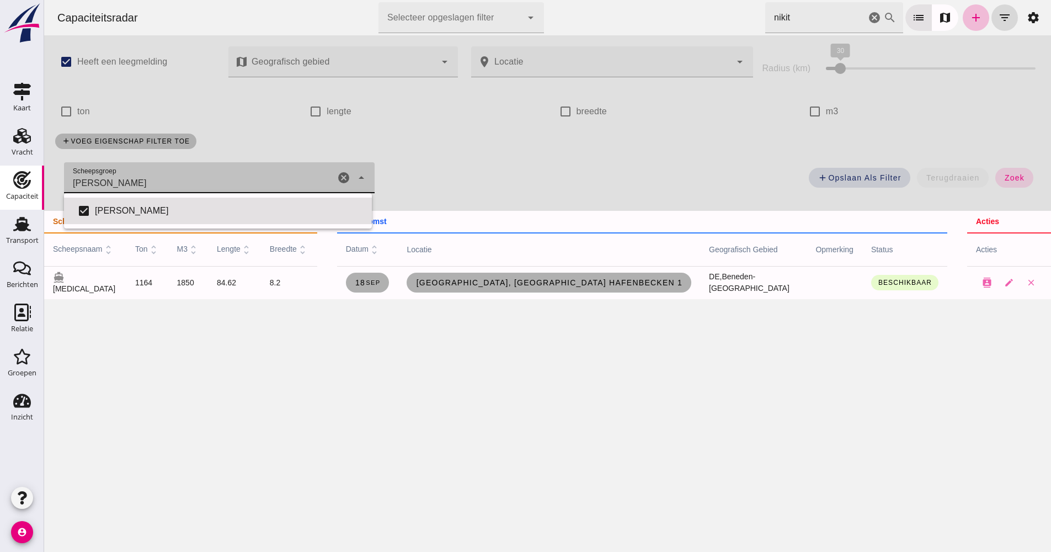
click at [461, 166] on div "add Opslaan als filter terugdraaien zoek" at bounding box center [714, 181] width 666 height 40
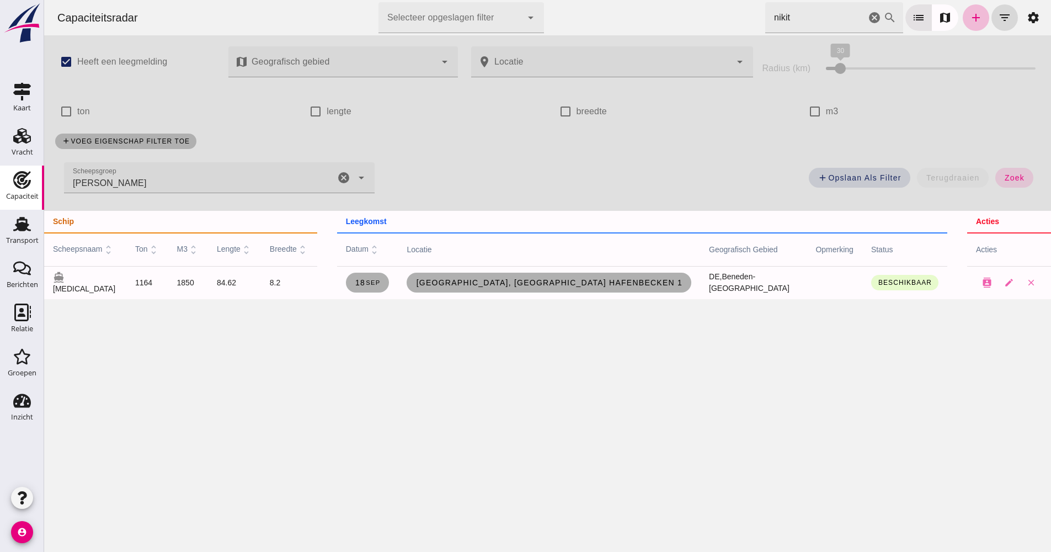
click at [121, 57] on label "Heeft een leegmelding" at bounding box center [122, 61] width 90 height 31
click at [77, 57] on input "Heeft een leegmelding" at bounding box center [66, 62] width 22 height 22
checkbox input "false"
click at [268, 72] on div at bounding box center [342, 61] width 188 height 31
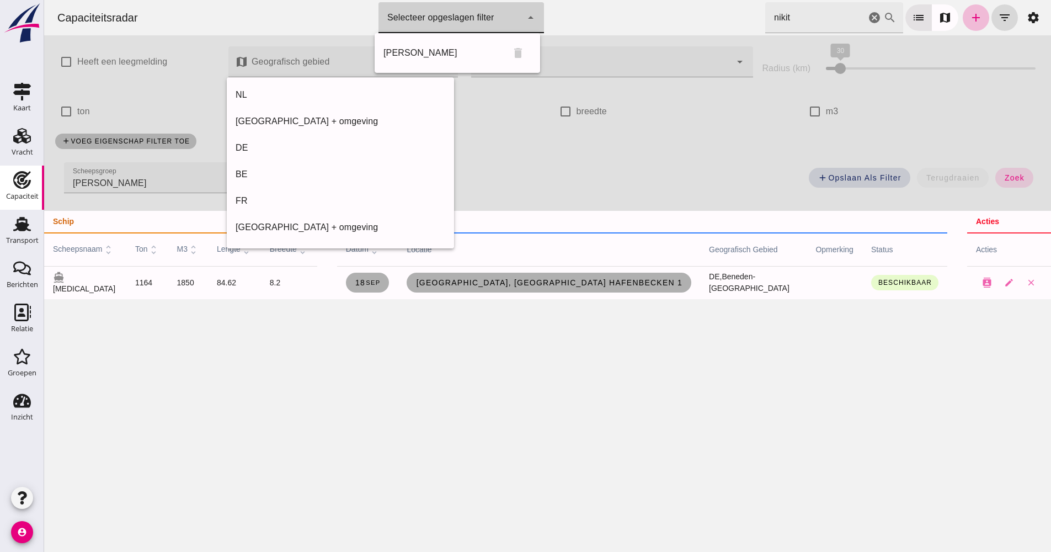
click at [505, 23] on div at bounding box center [450, 17] width 143 height 31
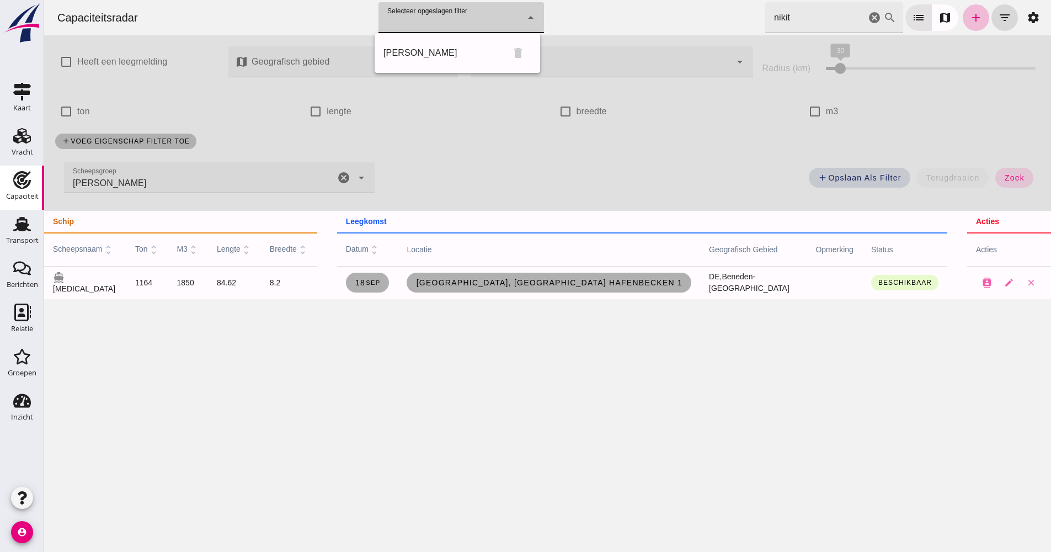
click at [595, 28] on div "Capaciteitsradar Selecteer opgeslagen filter Selecteer opgeslagen filter cancel…" at bounding box center [548, 17] width 998 height 35
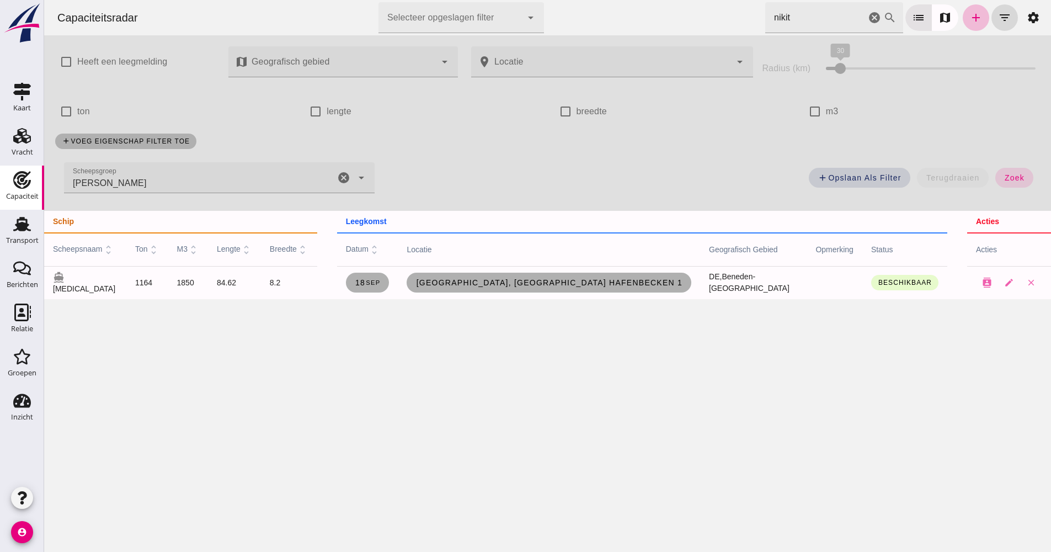
click at [807, 25] on input "nikit" at bounding box center [815, 17] width 100 height 31
drag, startPoint x: 808, startPoint y: 24, endPoint x: 741, endPoint y: 1, distance: 71.2
click at [752, 23] on div "Capaciteitsradar Selecteer opgeslagen filter Selecteer opgeslagen filter cancel…" at bounding box center [548, 17] width 998 height 35
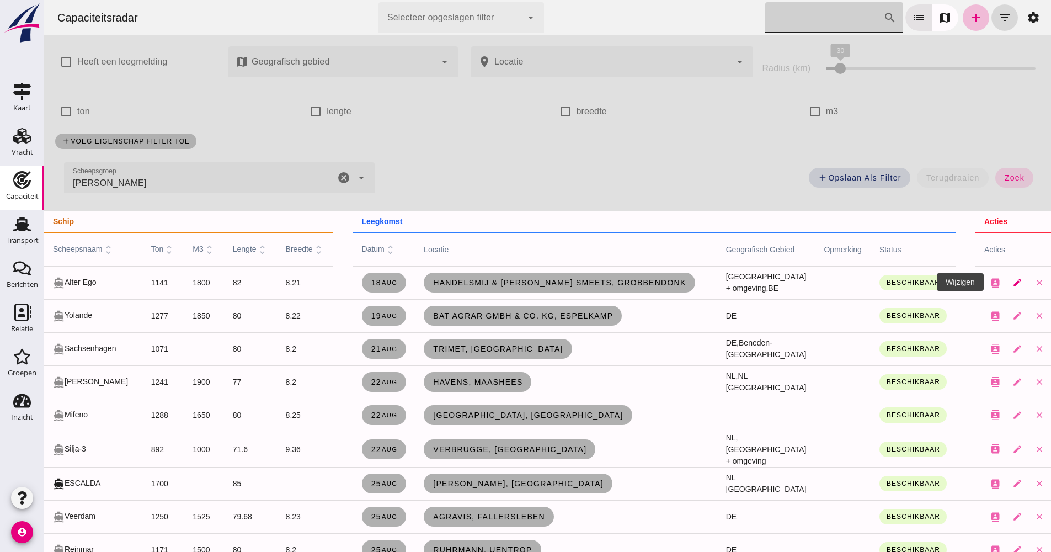
click at [1007, 285] on link "edit" at bounding box center [1018, 283] width 22 height 22
checkbox input "true"
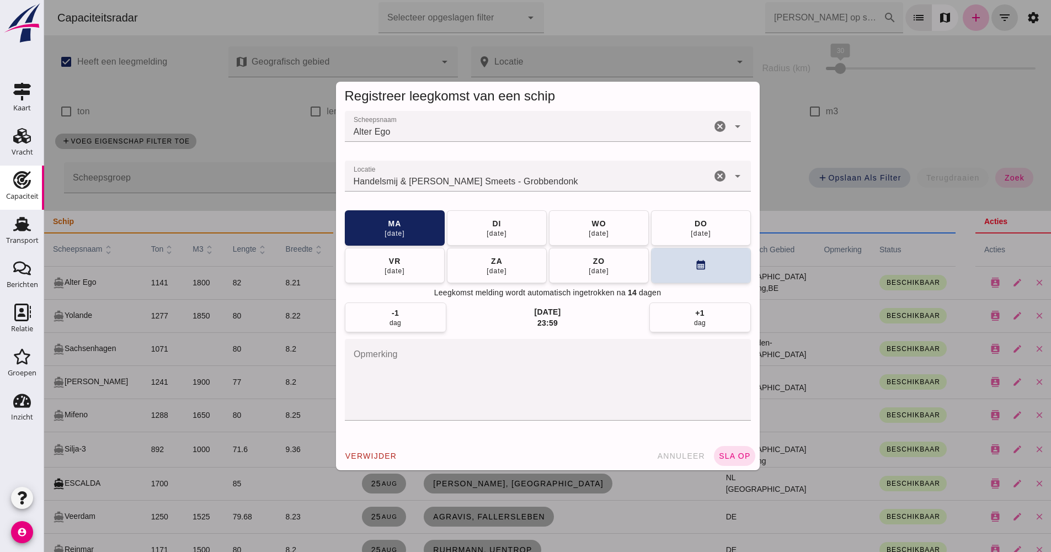
click at [857, 130] on div at bounding box center [547, 276] width 1007 height 552
click at [673, 464] on div at bounding box center [547, 276] width 1007 height 552
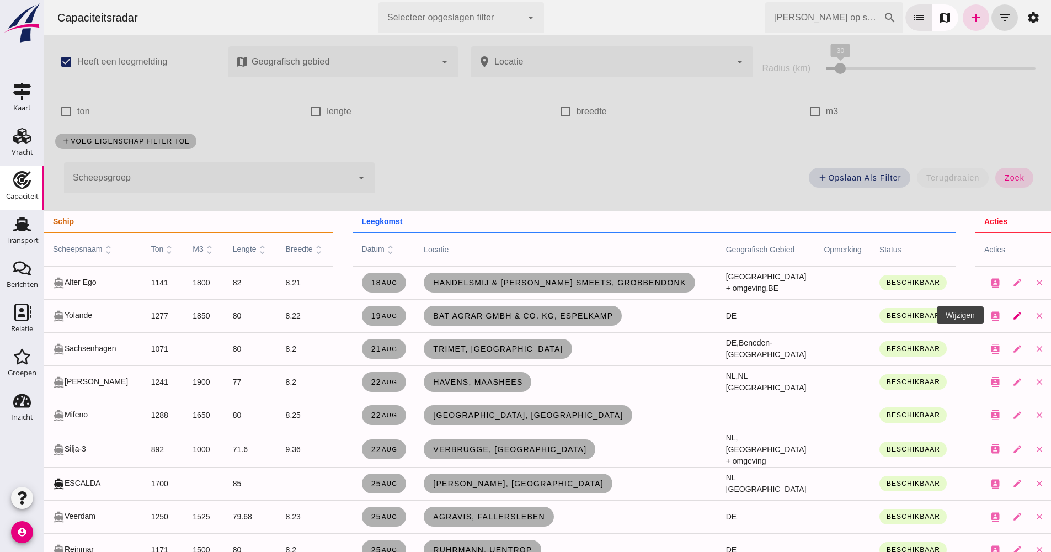
click at [1007, 321] on link "edit" at bounding box center [1018, 316] width 22 height 22
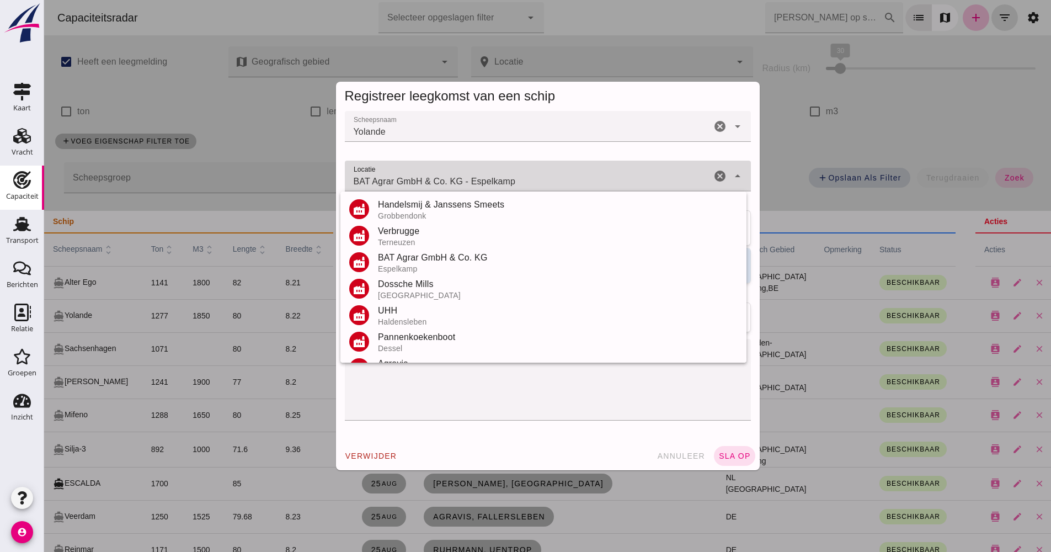
click at [492, 182] on input "BAT Agrar GmbH & Co. KG - Espelkamp" at bounding box center [528, 181] width 366 height 13
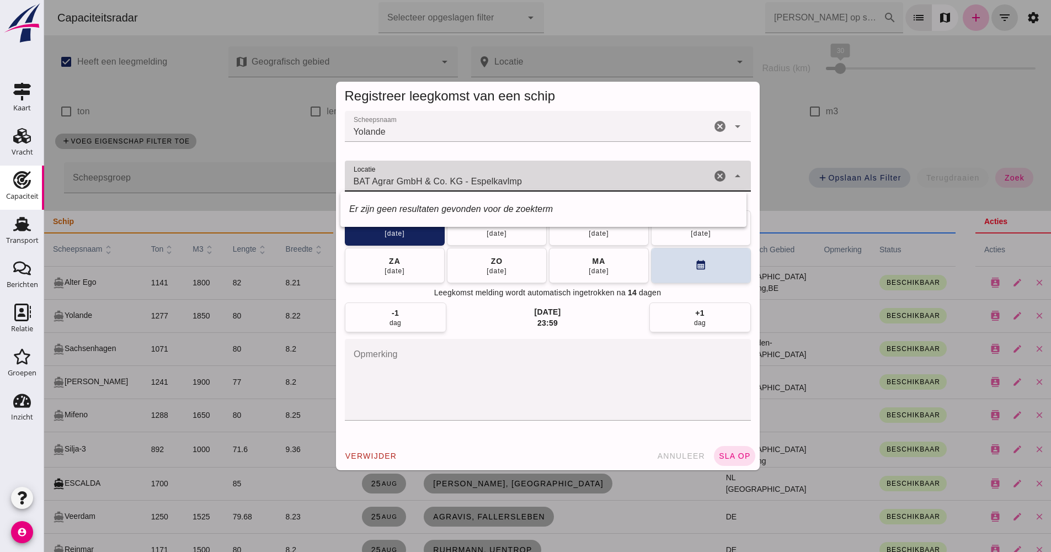
drag, startPoint x: 510, startPoint y: 189, endPoint x: 171, endPoint y: 178, distance: 339.0
click at [171, 178] on div "Registreer leegkomst van een schip Scheepsnaam Scheepsnaam Yolande cancel arrow…" at bounding box center [547, 276] width 1007 height 552
click at [400, 221] on div "place Vlissingen [GEOGRAPHIC_DATA]" at bounding box center [543, 209] width 406 height 26
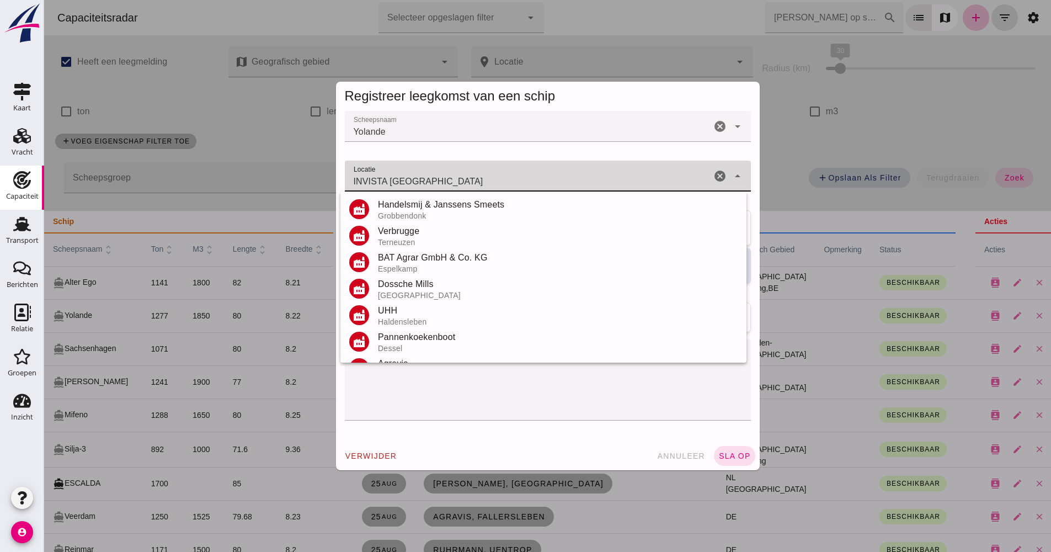
click at [491, 189] on div "INVISTA [GEOGRAPHIC_DATA] INVISTA [GEOGRAPHIC_DATA]" at bounding box center [528, 176] width 366 height 31
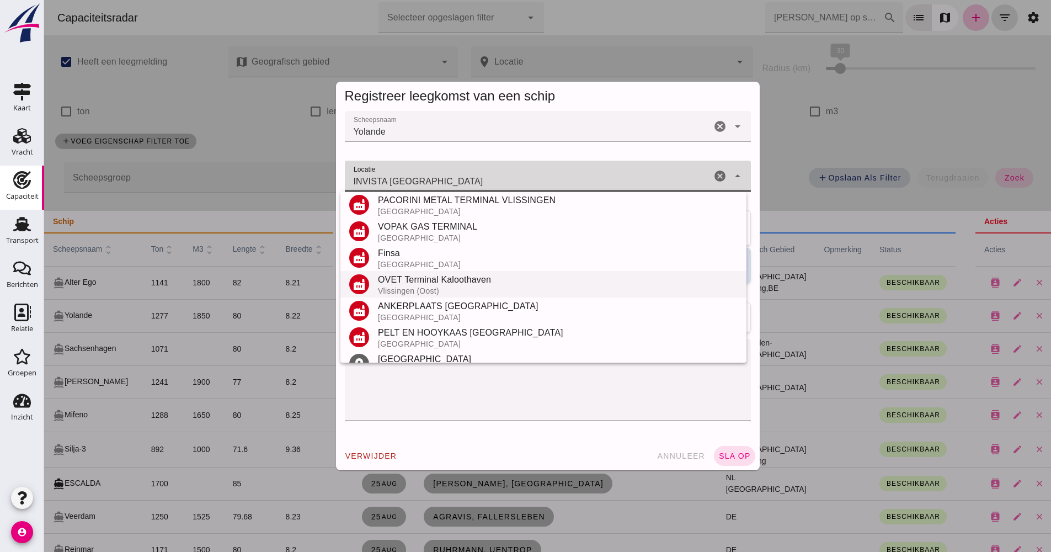
scroll to position [897, 0]
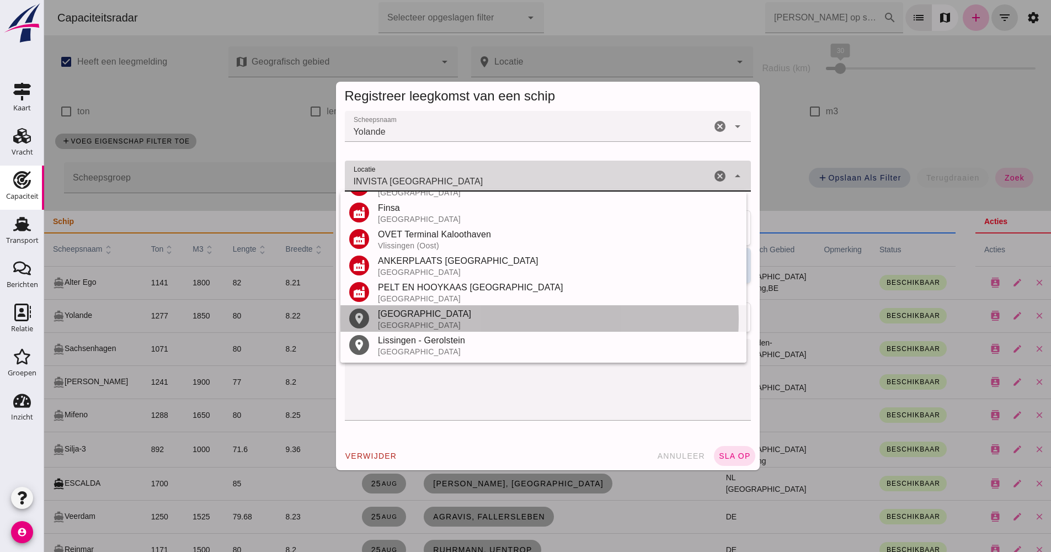
click at [466, 322] on div "[GEOGRAPHIC_DATA]" at bounding box center [558, 325] width 360 height 9
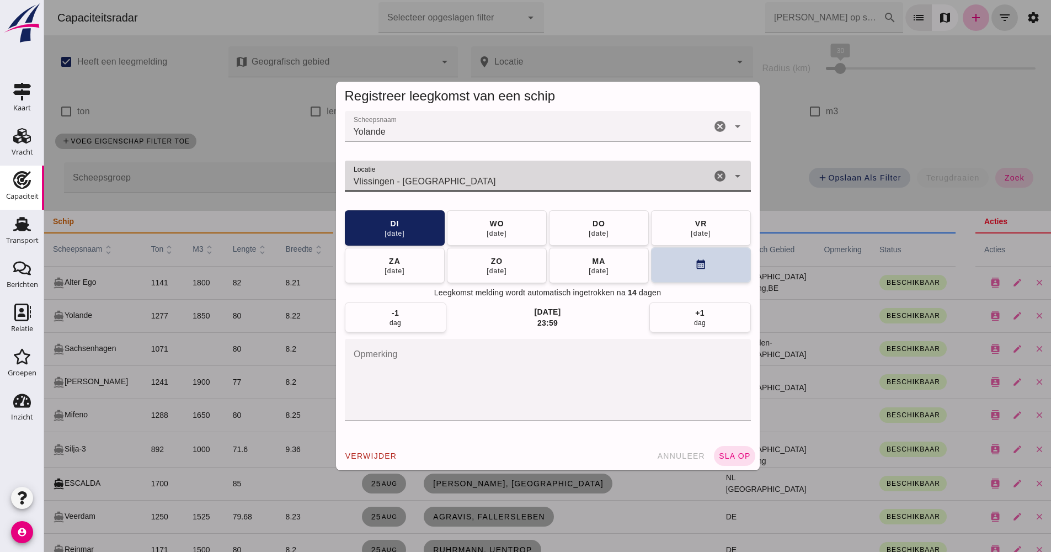
type input "Vlissingen - [GEOGRAPHIC_DATA]"
click at [699, 268] on icon "calendar_month" at bounding box center [701, 265] width 12 height 12
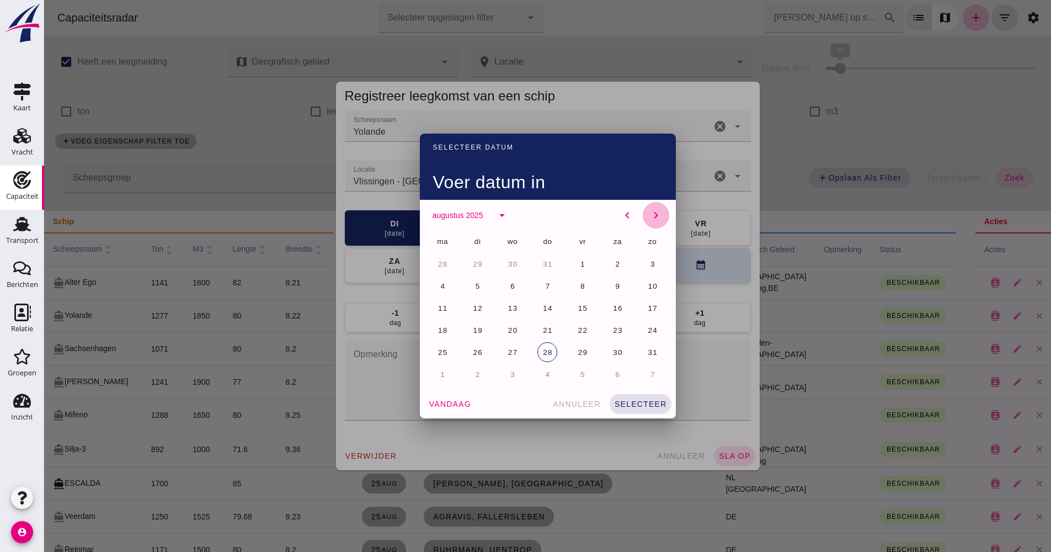
click at [650, 216] on icon "chevron_right" at bounding box center [656, 215] width 13 height 13
click at [475, 264] on span "2" at bounding box center [478, 264] width 6 height 8
click at [636, 403] on span "selecteer" at bounding box center [640, 404] width 53 height 9
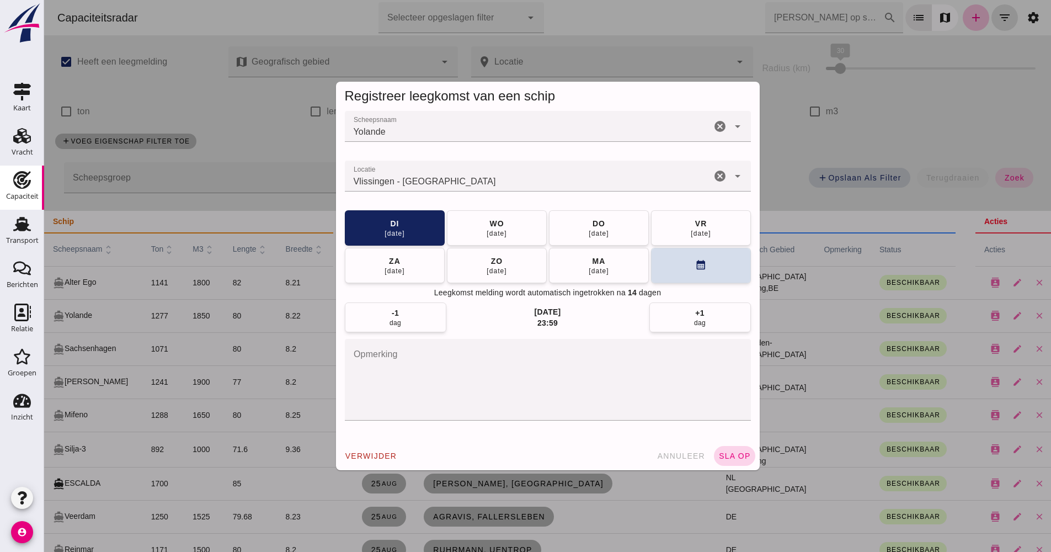
click at [742, 453] on span "sla op" at bounding box center [734, 455] width 33 height 9
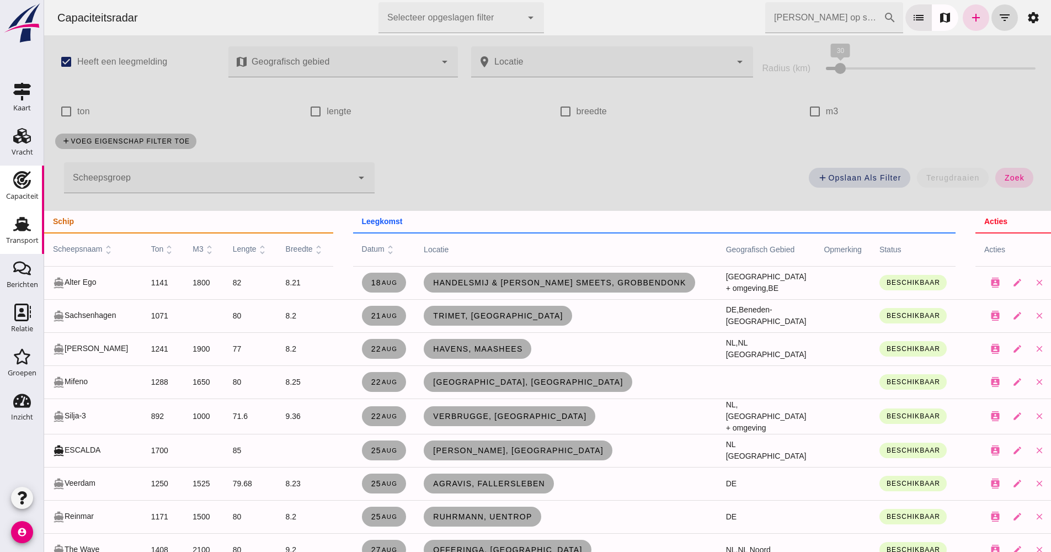
click at [28, 226] on use at bounding box center [22, 224] width 18 height 14
